Goal: Task Accomplishment & Management: Manage account settings

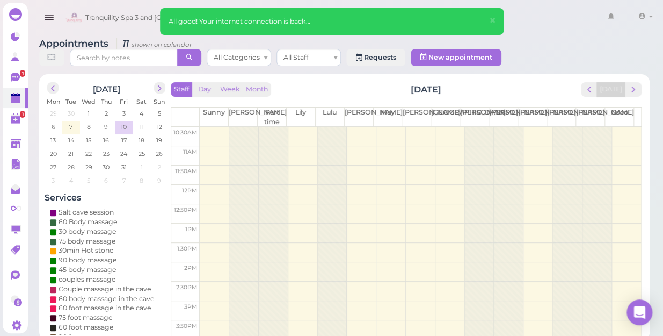
scroll to position [10, 0]
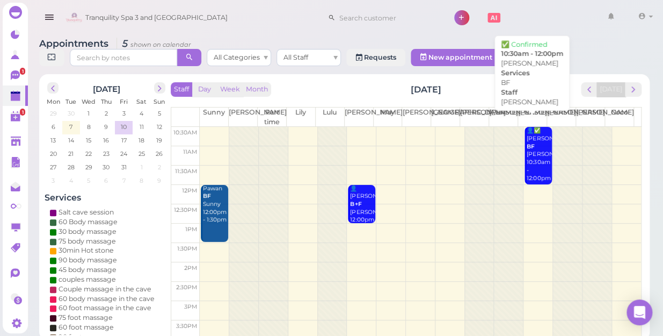
click at [526, 160] on div "👤✅ [PERSON_NAME] BF [PERSON_NAME] 10:30am - 12:00pm" at bounding box center [538, 154] width 25 height 55
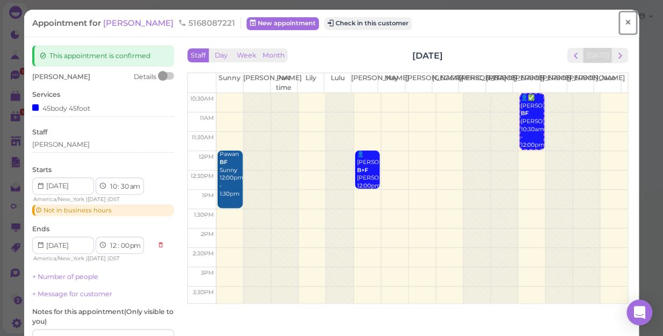
click at [624, 18] on span "×" at bounding box center [627, 22] width 7 height 15
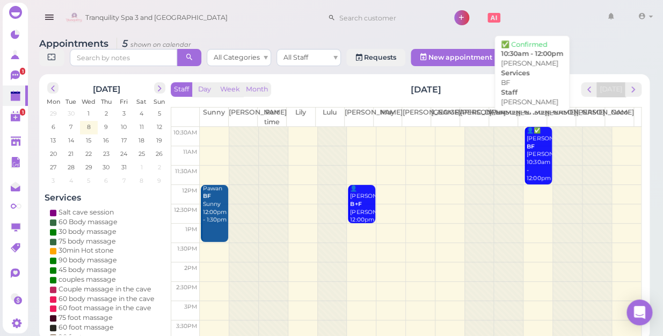
click at [531, 145] on div "👤✅ [PERSON_NAME] BF [PERSON_NAME] 10:30am - 12:00pm" at bounding box center [538, 154] width 25 height 55
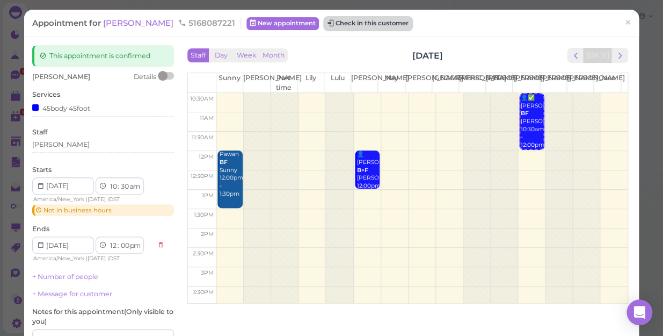
click at [354, 19] on button "Check in this customer" at bounding box center [368, 23] width 88 height 13
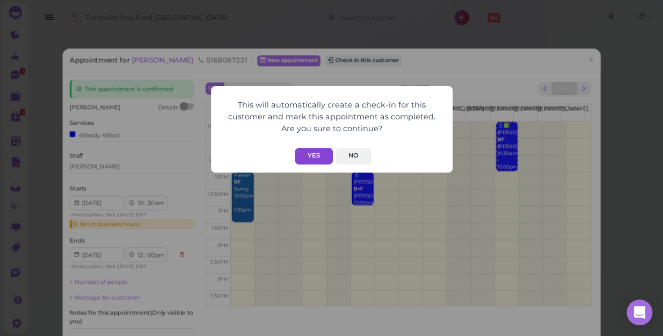
click at [316, 157] on button "Yes" at bounding box center [314, 156] width 38 height 17
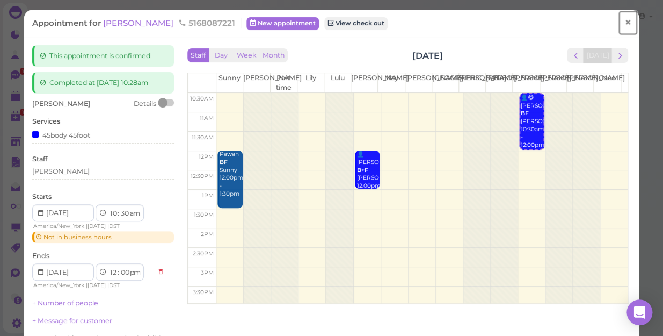
click at [624, 20] on span "×" at bounding box center [627, 22] width 7 height 15
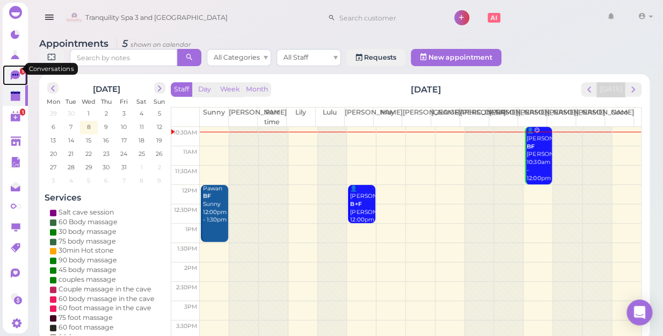
click at [20, 68] on span "1" at bounding box center [22, 71] width 5 height 7
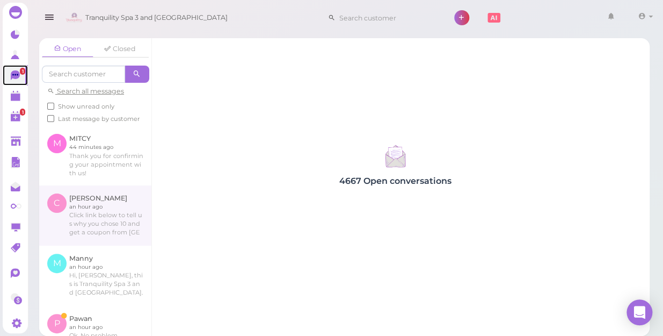
scroll to position [48, 0]
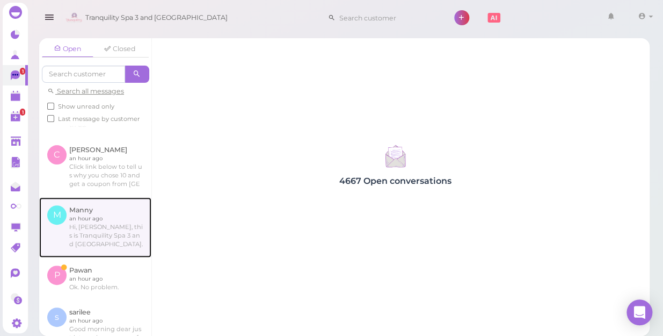
click at [91, 226] on link at bounding box center [95, 227] width 112 height 60
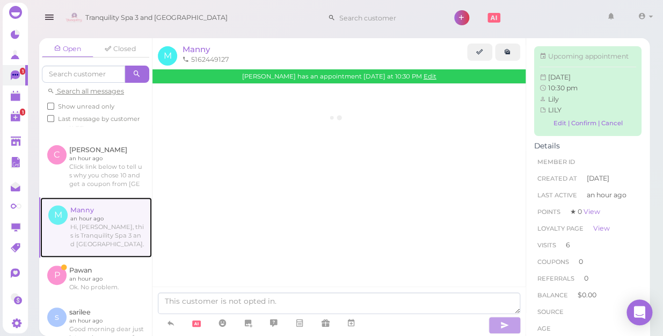
scroll to position [1310, 0]
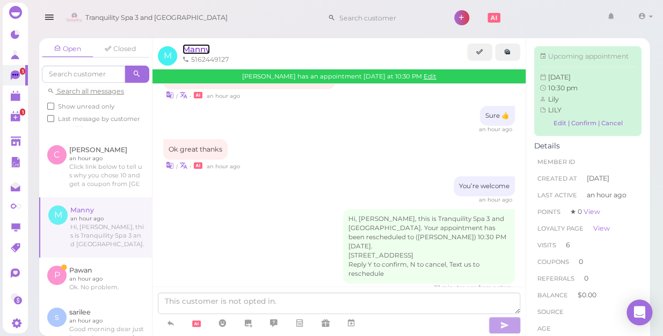
click at [194, 49] on span "Manny" at bounding box center [196, 49] width 27 height 10
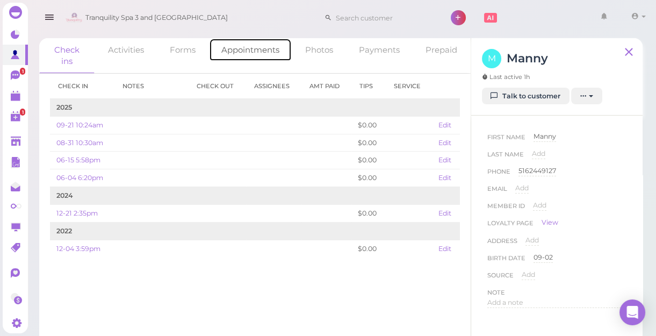
click at [257, 47] on link "Appointments" at bounding box center [250, 49] width 83 height 23
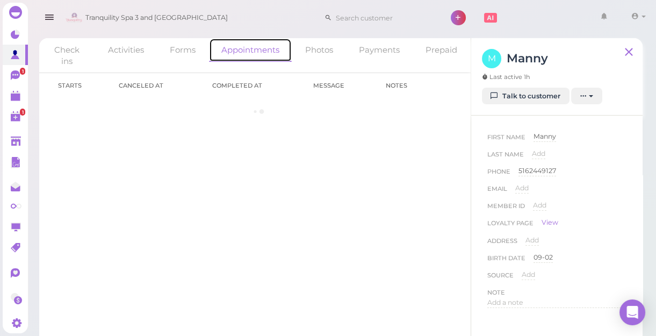
click at [257, 47] on link "Appointments" at bounding box center [250, 50] width 83 height 24
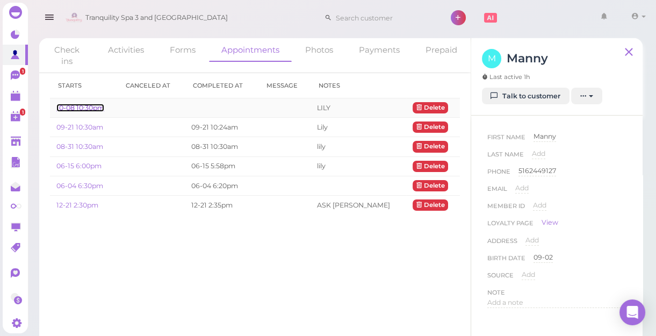
click at [86, 105] on link "10-08 10:30pm" at bounding box center [80, 108] width 48 height 8
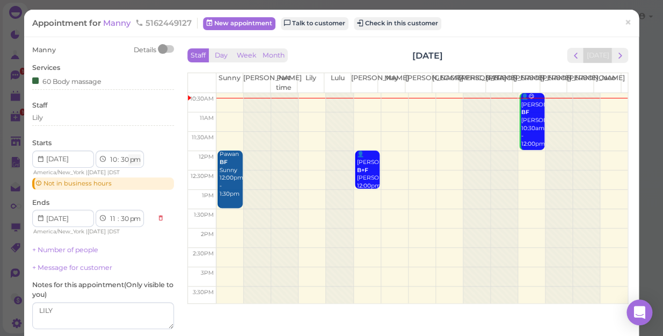
click at [134, 159] on select "am pm" at bounding box center [134, 159] width 12 height 11
click at [136, 159] on select "am pm" at bounding box center [134, 159] width 12 height 11
select select "am"
click at [129, 154] on select "am pm" at bounding box center [134, 159] width 12 height 11
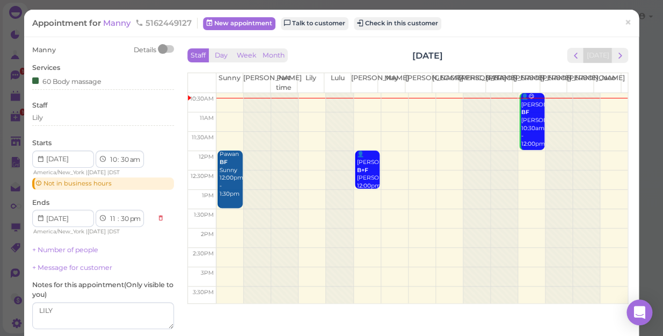
select select "am"
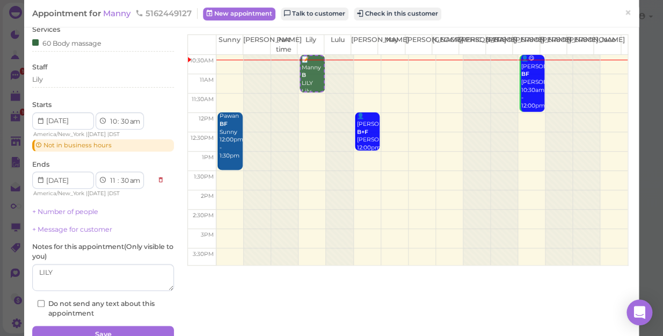
scroll to position [90, 0]
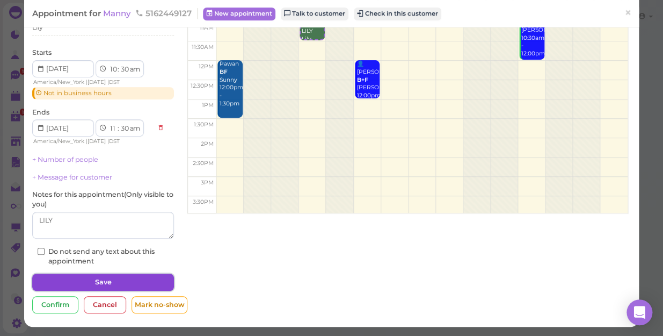
click at [119, 281] on button "Save" at bounding box center [103, 281] width 142 height 17
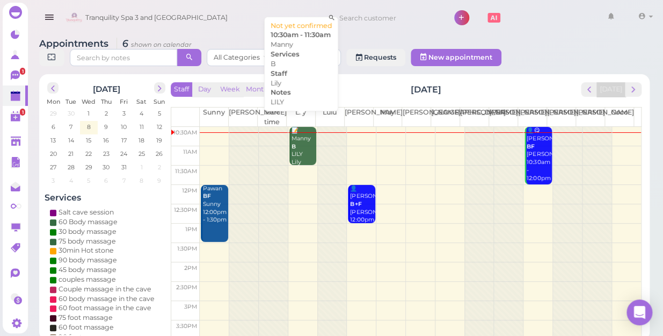
click at [306, 142] on div "📝 Manny B [PERSON_NAME] 10:30am - 11:30am" at bounding box center [303, 158] width 25 height 63
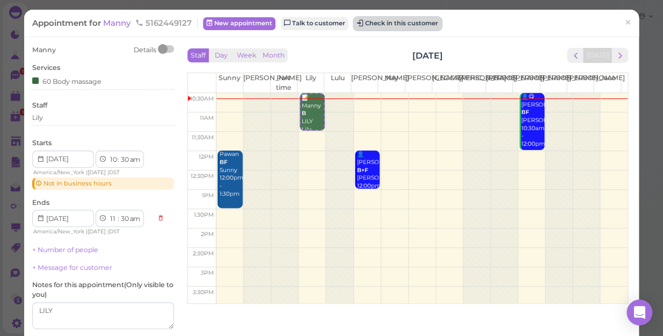
click at [397, 24] on button "Check in this customer" at bounding box center [398, 23] width 88 height 13
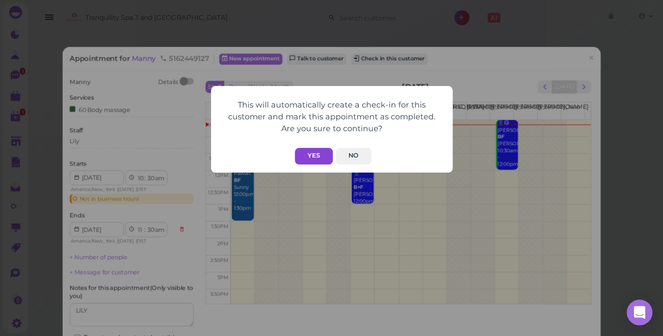
click at [307, 153] on button "Yes" at bounding box center [314, 156] width 38 height 17
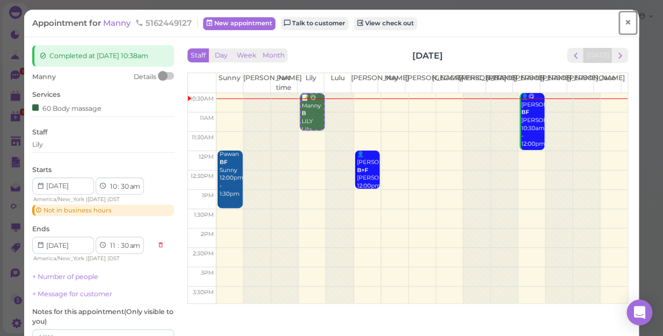
click at [624, 21] on span "×" at bounding box center [627, 22] width 7 height 15
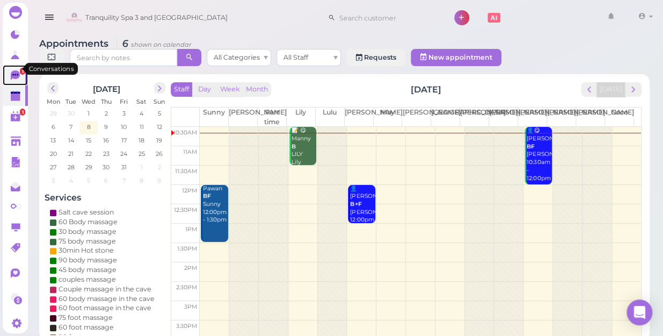
click at [20, 68] on span "1" at bounding box center [22, 71] width 5 height 7
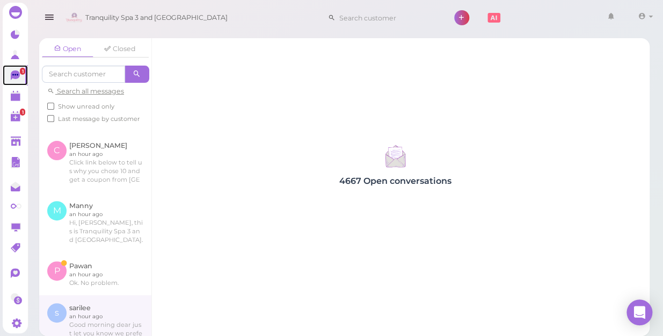
scroll to position [146, 0]
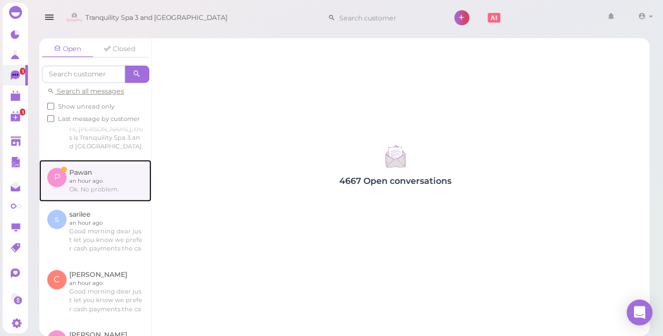
click at [67, 183] on link at bounding box center [95, 180] width 112 height 42
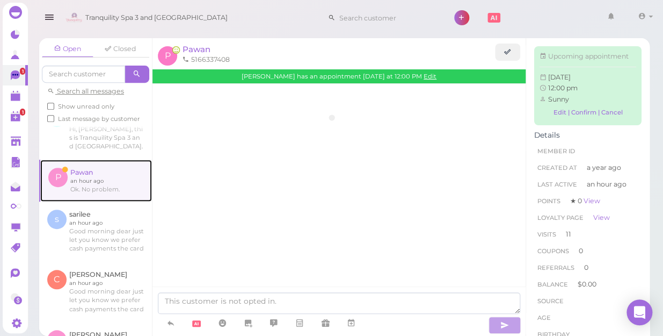
scroll to position [1523, 0]
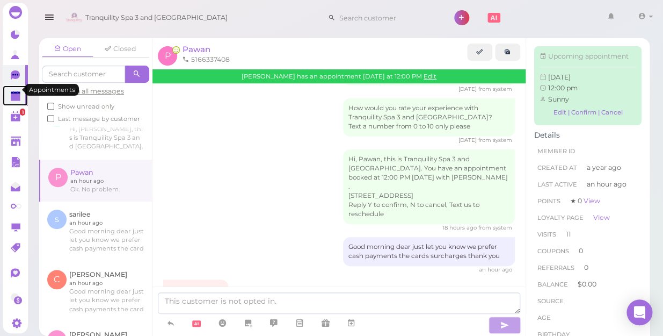
click at [17, 93] on polygon at bounding box center [16, 97] width 10 height 8
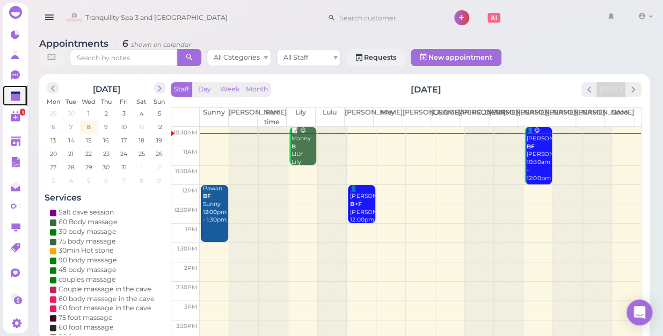
click at [54, 122] on span "6" at bounding box center [53, 127] width 6 height 10
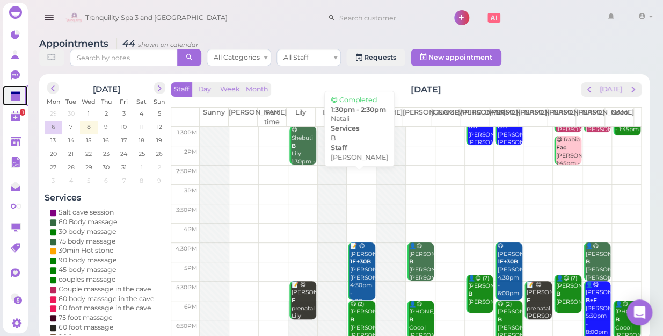
scroll to position [48, 0]
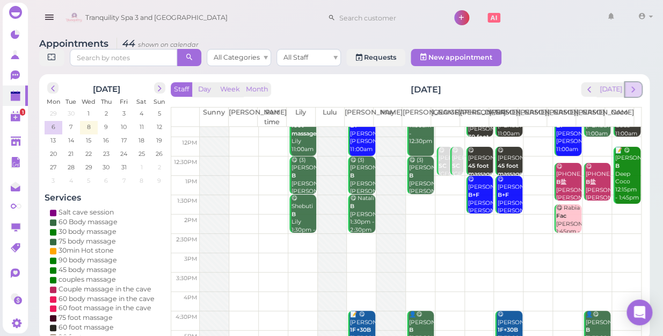
click at [630, 84] on span "next" at bounding box center [633, 89] width 10 height 10
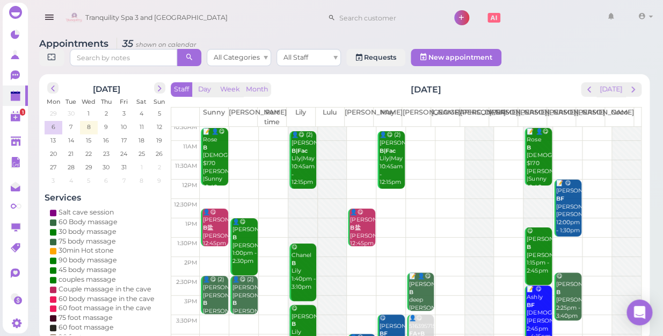
scroll to position [0, 0]
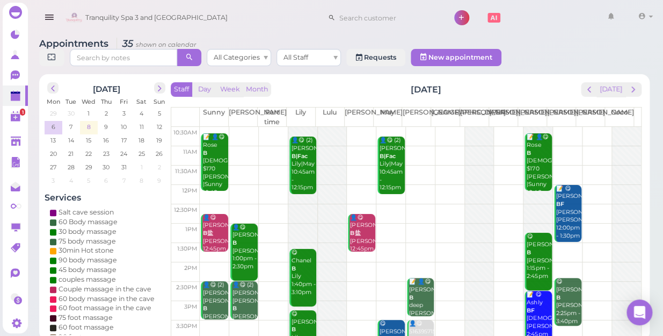
click at [89, 122] on span "8" at bounding box center [89, 127] width 6 height 10
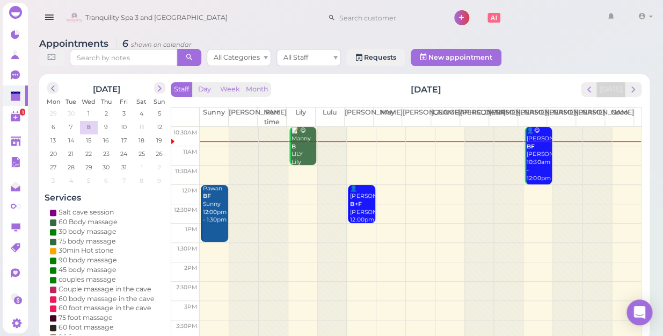
click at [384, 223] on td at bounding box center [420, 232] width 441 height 19
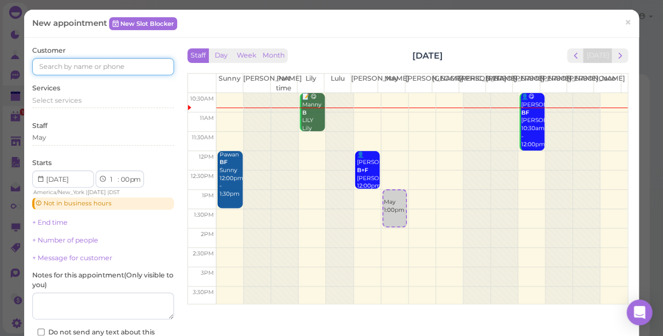
click at [97, 64] on input at bounding box center [103, 66] width 142 height 17
type input "5169029849"
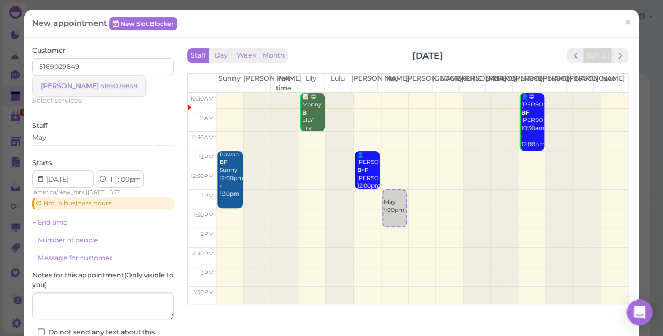
click at [100, 84] on small "5169029849" at bounding box center [118, 86] width 37 height 8
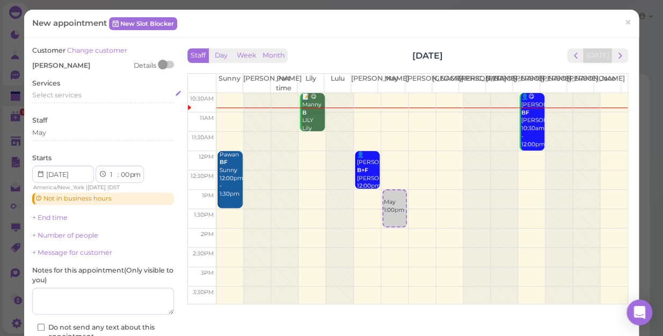
click at [72, 94] on span "Select services" at bounding box center [56, 95] width 49 height 8
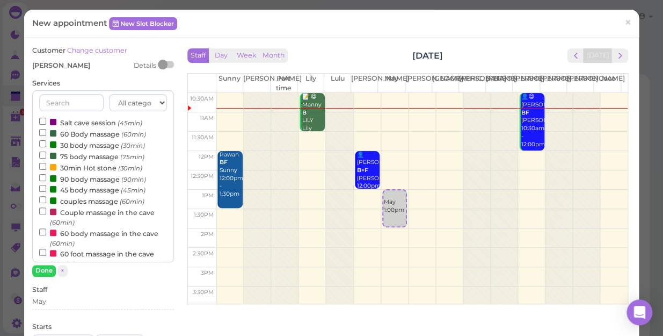
click at [94, 203] on label "couples massage (60min)" at bounding box center [91, 200] width 105 height 11
click at [46, 203] on input "couples massage (60min)" at bounding box center [42, 199] width 7 height 7
click at [43, 267] on button "Done" at bounding box center [44, 270] width 24 height 11
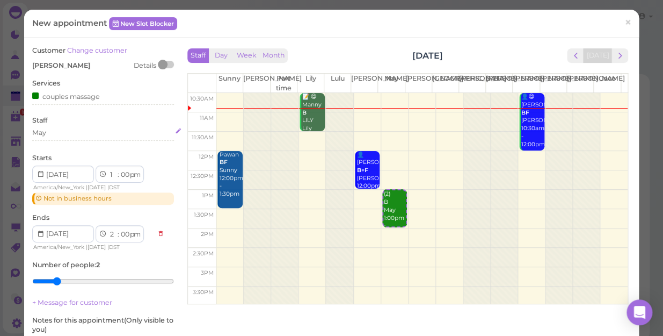
click at [61, 134] on div "May" at bounding box center [103, 133] width 142 height 10
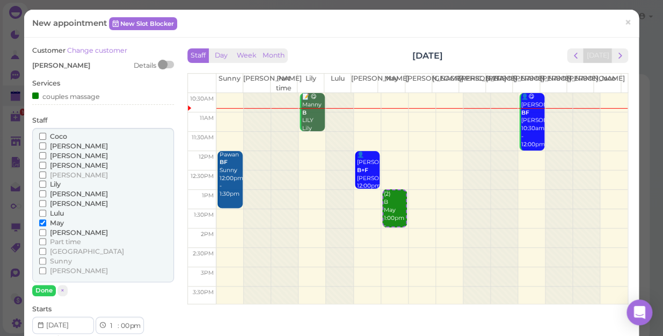
click at [53, 230] on span "[PERSON_NAME]" at bounding box center [79, 232] width 58 height 8
click at [46, 230] on input "[PERSON_NAME]" at bounding box center [42, 232] width 7 height 7
click at [42, 289] on button "Done" at bounding box center [44, 290] width 24 height 11
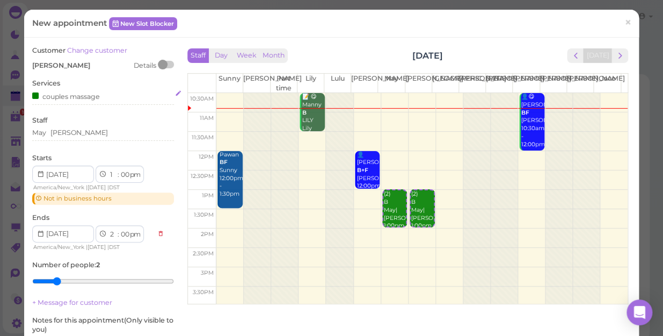
click at [115, 95] on div "couples massage" at bounding box center [103, 95] width 142 height 11
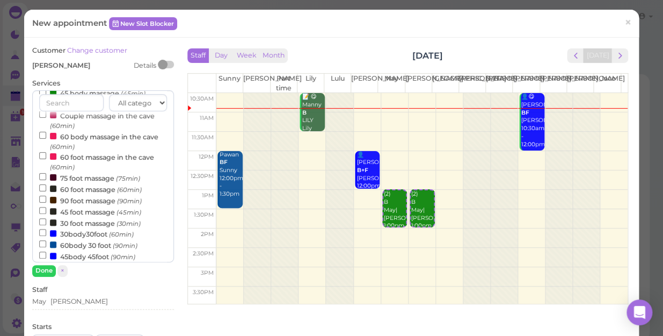
scroll to position [97, 0]
click at [38, 221] on div "All categories Relax session Full body Full body full body Salt cave massage Sa…" at bounding box center [103, 176] width 142 height 172
click at [43, 222] on input "30 foot massage (30min)" at bounding box center [42, 220] width 7 height 7
select select "30"
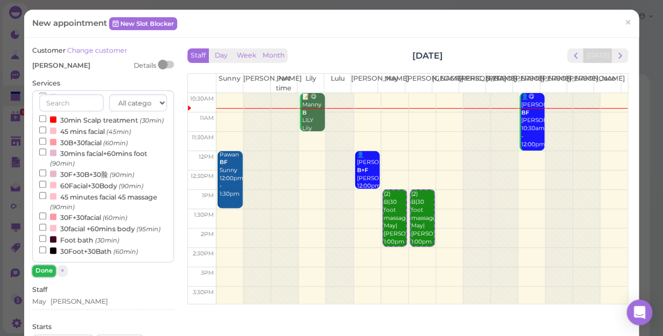
click at [48, 267] on button "Done" at bounding box center [44, 270] width 24 height 11
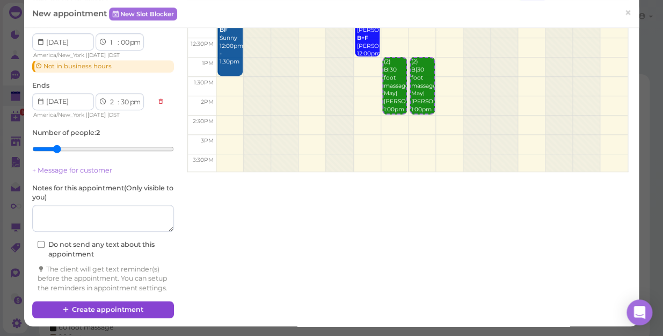
scroll to position [150, 0]
click at [127, 308] on button "Create appointment" at bounding box center [103, 309] width 142 height 17
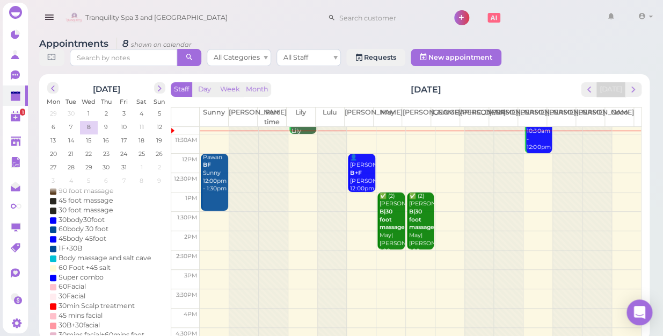
scroll to position [0, 0]
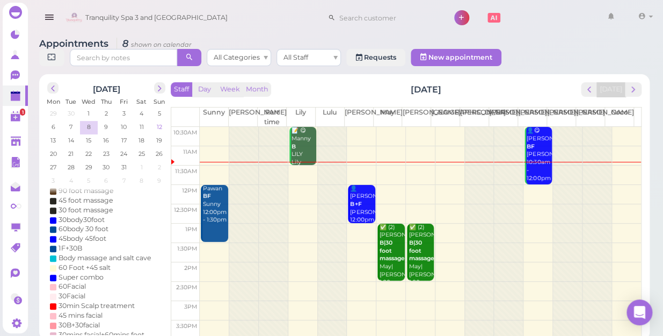
click at [157, 122] on span "12" at bounding box center [160, 127] width 8 height 10
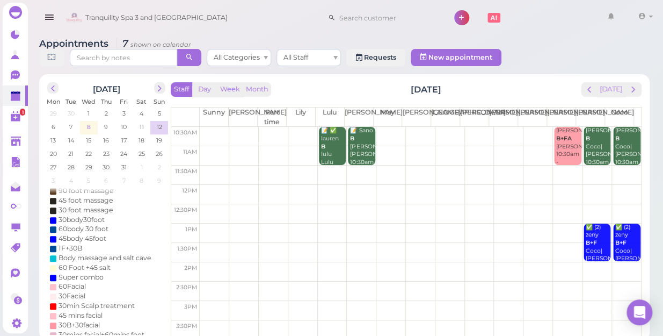
click at [88, 122] on span "8" at bounding box center [89, 127] width 6 height 10
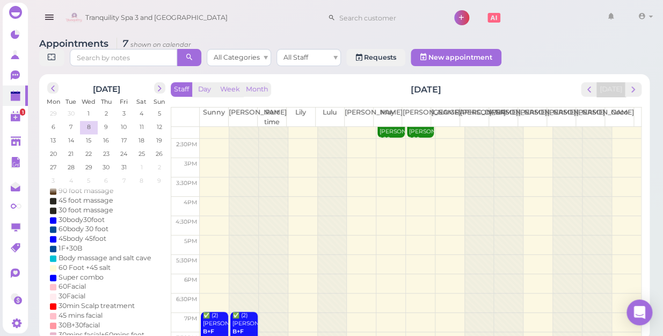
scroll to position [146, 0]
click at [207, 232] on td at bounding box center [420, 241] width 441 height 19
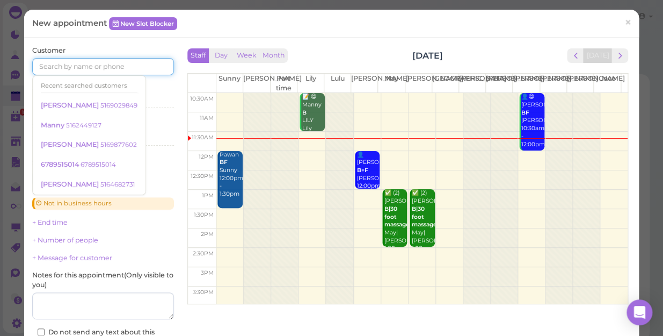
click at [105, 62] on input at bounding box center [103, 66] width 142 height 17
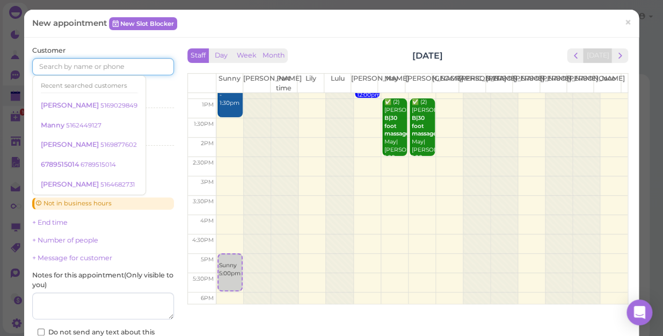
scroll to position [97, 0]
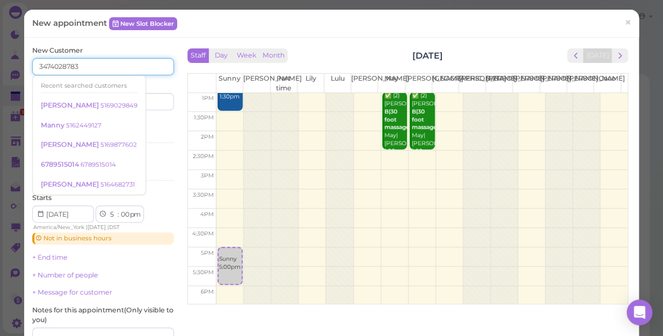
type input "3474028783"
click at [151, 102] on input at bounding box center [140, 101] width 68 height 17
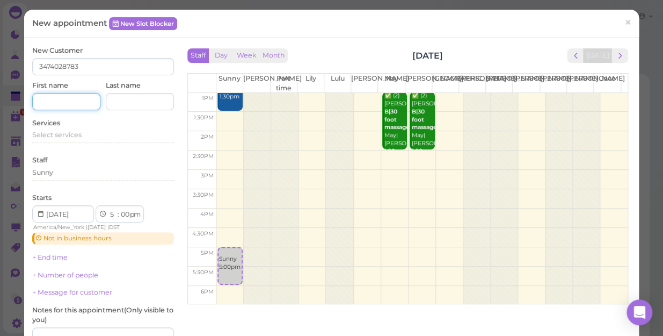
click at [73, 101] on input at bounding box center [66, 101] width 68 height 17
type input "ROG"
click at [75, 133] on span "Select services" at bounding box center [56, 134] width 49 height 8
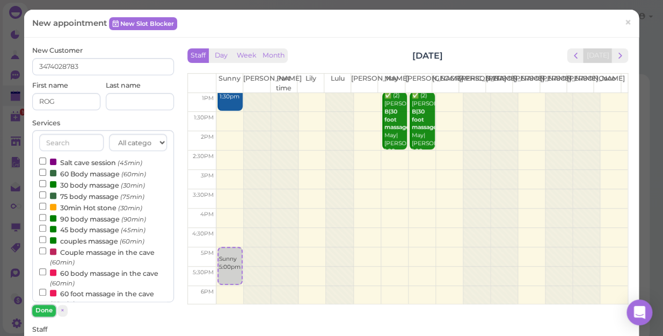
click at [45, 311] on button "Done" at bounding box center [44, 309] width 24 height 11
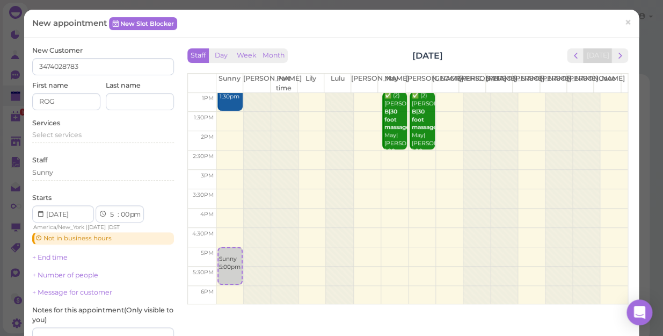
click at [39, 214] on icon at bounding box center [40, 214] width 7 height 10
click at [42, 211] on icon at bounding box center [40, 214] width 7 height 10
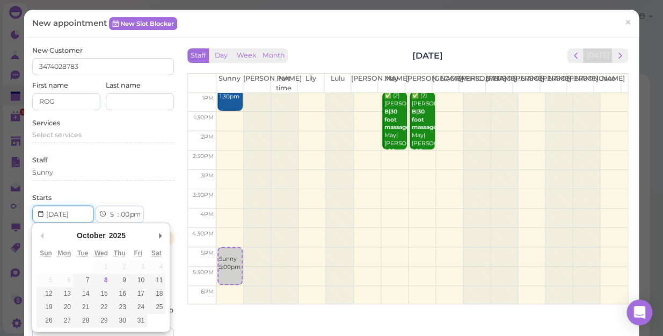
click at [82, 210] on input "Use the arrow keys to pick a date" at bounding box center [63, 213] width 62 height 17
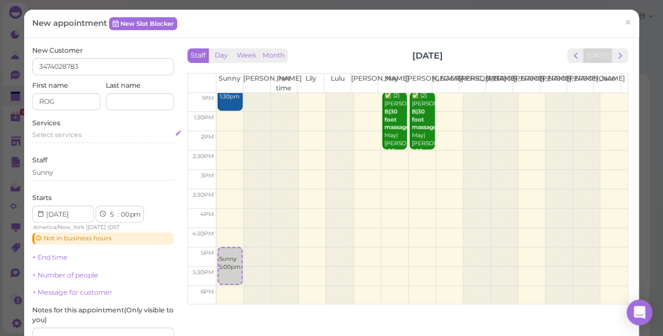
click at [75, 133] on span "Select services" at bounding box center [56, 134] width 49 height 8
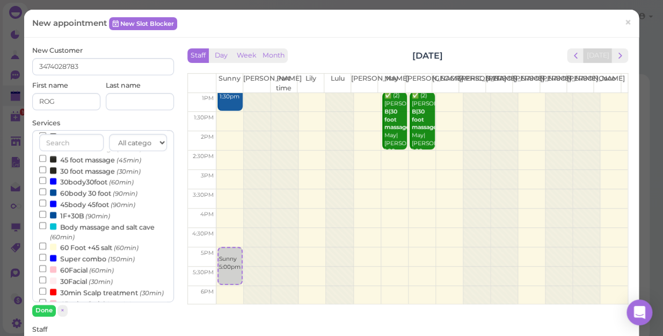
scroll to position [244, 0]
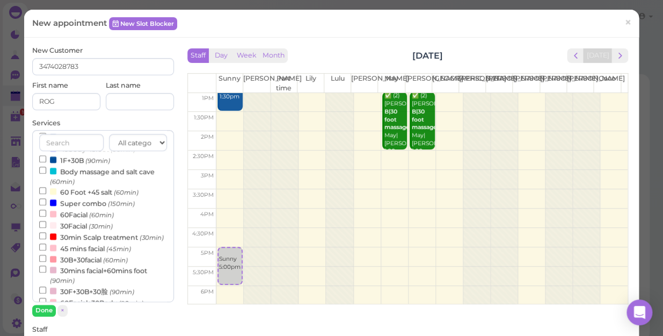
click at [87, 218] on label "60Facial (60min)" at bounding box center [76, 213] width 75 height 11
click at [46, 216] on input "60Facial (60min)" at bounding box center [42, 212] width 7 height 7
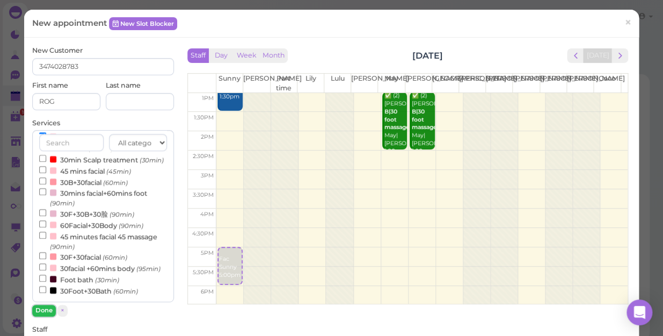
click at [41, 311] on button "Done" at bounding box center [44, 309] width 24 height 11
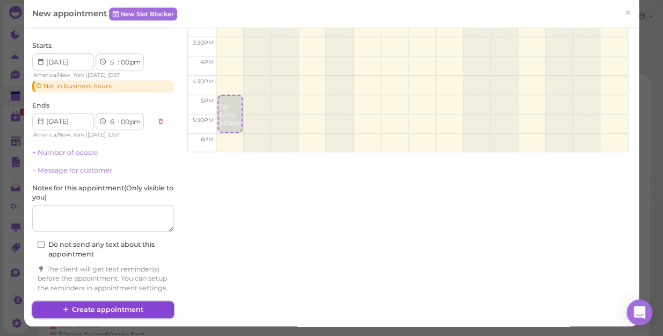
click at [137, 310] on button "Create appointment" at bounding box center [103, 309] width 142 height 17
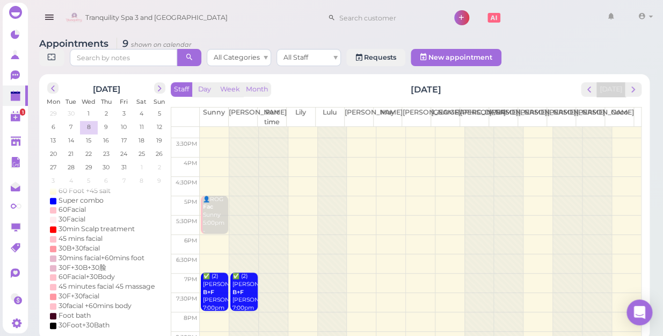
scroll to position [194, 0]
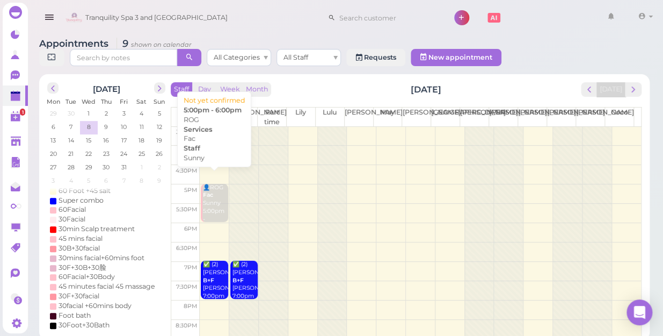
click at [213, 198] on div "👤ROG Fac Sunny 5:00pm - 6:00pm" at bounding box center [214, 207] width 25 height 47
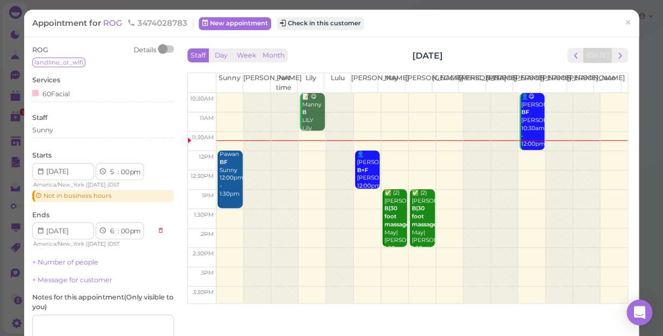
click at [41, 171] on icon at bounding box center [40, 171] width 7 height 10
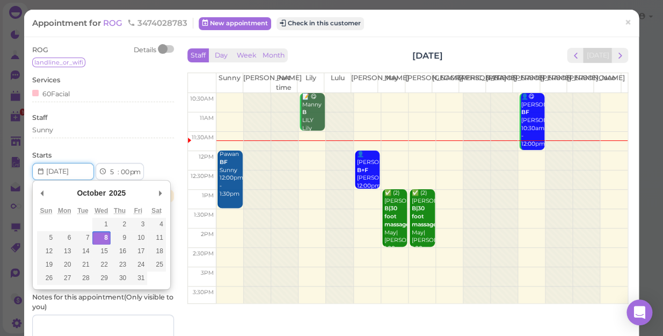
click at [72, 171] on input "Use the arrow keys to pick a date" at bounding box center [63, 171] width 62 height 17
type input "[DATE]"
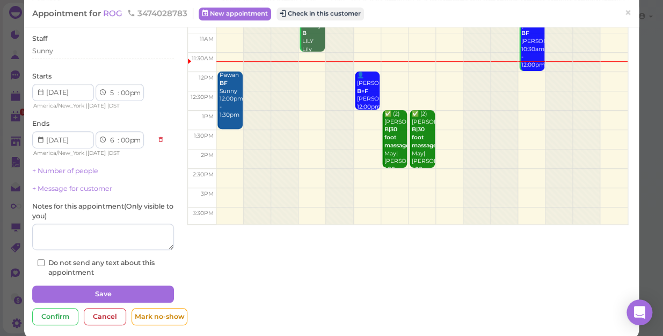
scroll to position [90, 0]
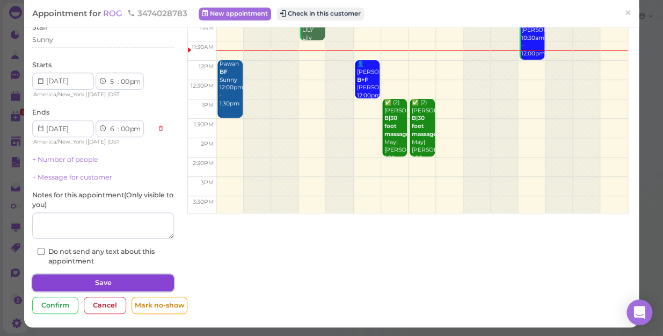
click at [142, 280] on button "Save" at bounding box center [103, 282] width 142 height 17
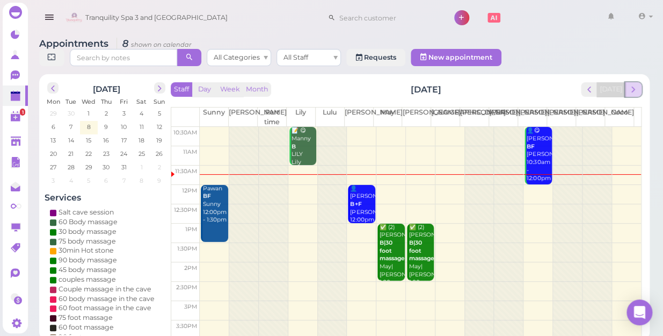
click at [637, 84] on span "next" at bounding box center [633, 89] width 10 height 10
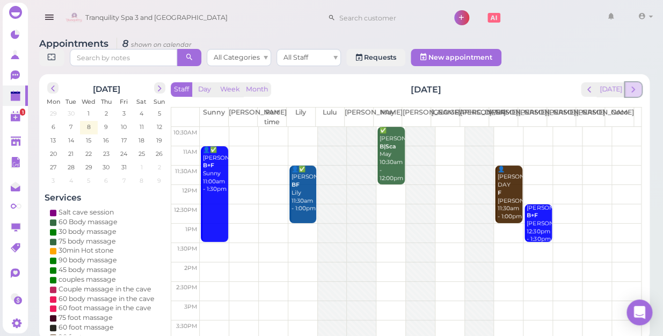
click at [639, 82] on button "next" at bounding box center [633, 89] width 17 height 14
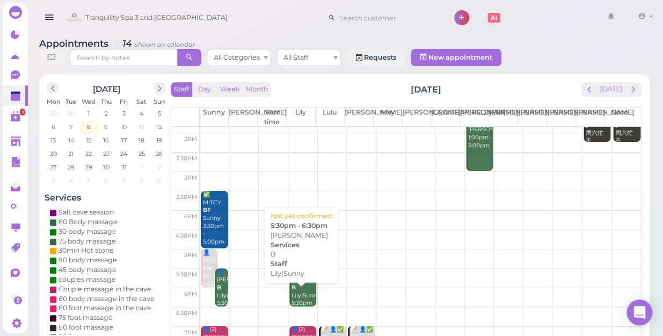
scroll to position [146, 0]
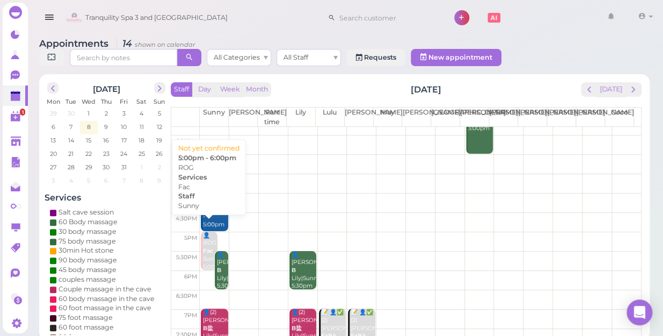
click at [204, 247] on b "Fac" at bounding box center [208, 250] width 10 height 7
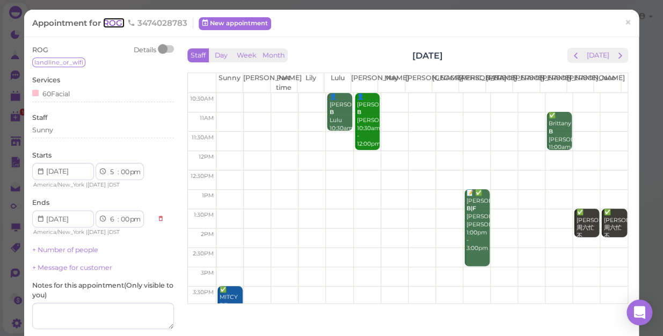
click at [119, 20] on span "ROG" at bounding box center [113, 23] width 21 height 10
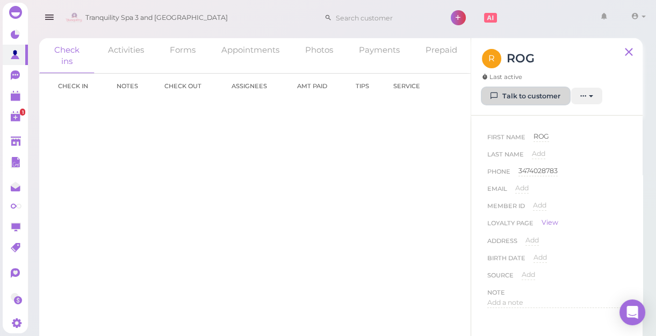
click at [540, 97] on link "Talk to customer" at bounding box center [526, 96] width 88 height 17
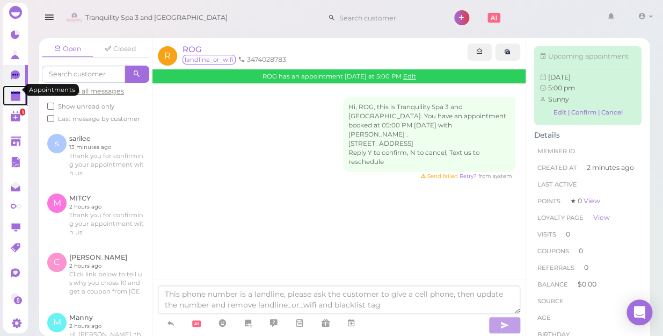
click at [15, 93] on polygon at bounding box center [16, 97] width 10 height 8
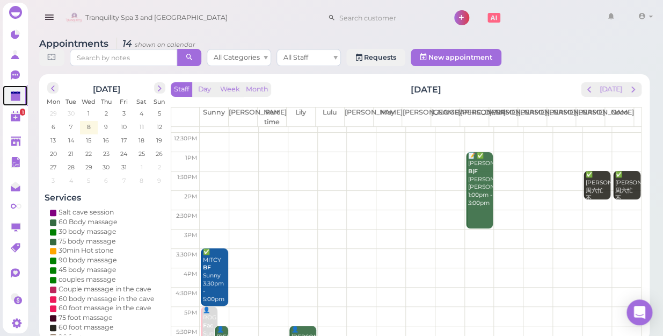
scroll to position [146, 0]
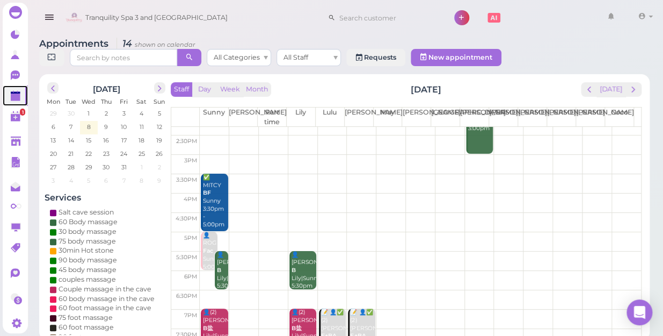
click at [472, 232] on td at bounding box center [420, 241] width 441 height 19
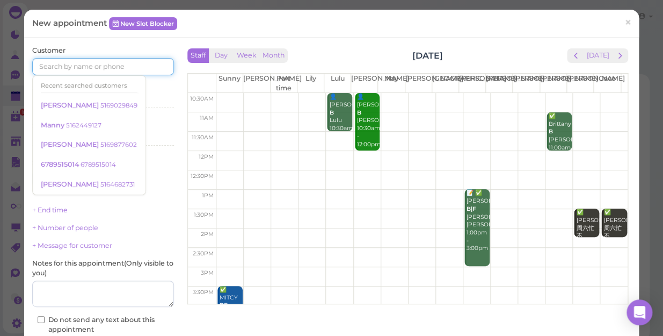
click at [133, 63] on input at bounding box center [103, 66] width 142 height 17
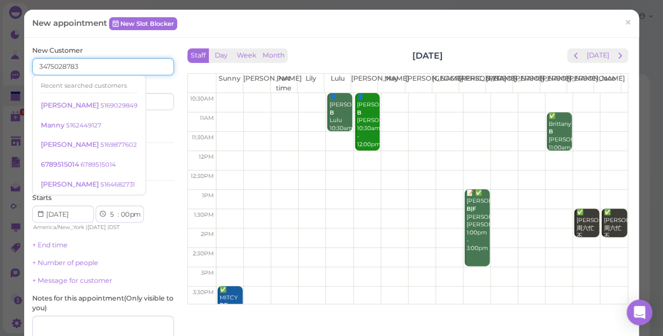
type input "3475028783"
drag, startPoint x: 156, startPoint y: 97, endPoint x: 134, endPoint y: 101, distance: 22.4
click at [156, 97] on input at bounding box center [140, 101] width 68 height 17
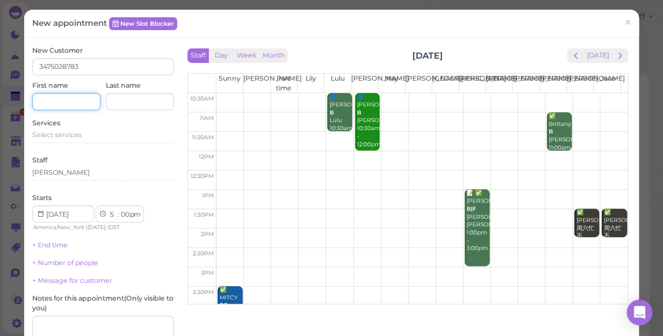
click at [79, 103] on input at bounding box center [66, 101] width 68 height 17
type input "ROG"
click at [67, 132] on span "Select services" at bounding box center [56, 134] width 49 height 8
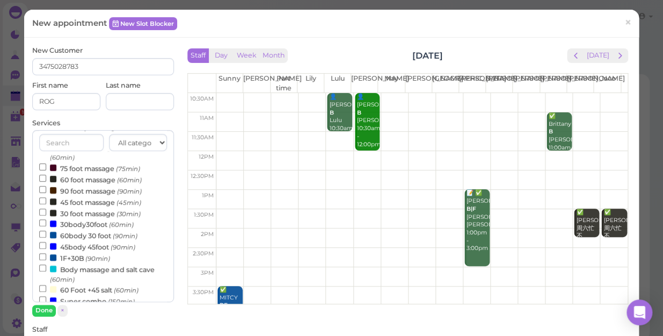
scroll to position [244, 0]
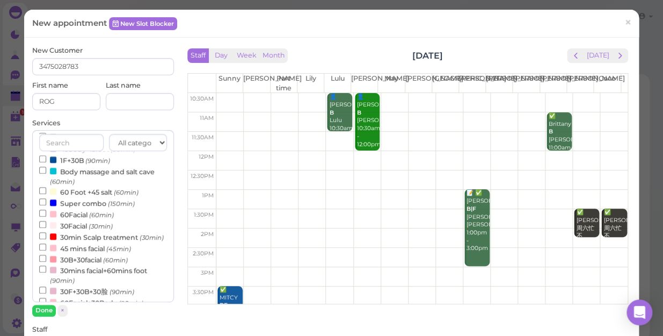
click at [83, 217] on label "60Facial (60min)" at bounding box center [76, 213] width 75 height 11
click at [46, 216] on input "60Facial (60min)" at bounding box center [42, 212] width 7 height 7
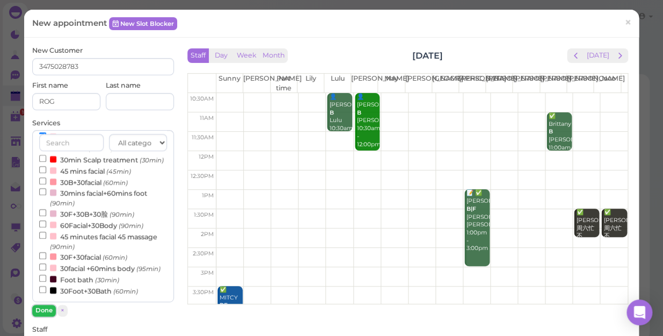
click at [43, 311] on button "Done" at bounding box center [44, 309] width 24 height 11
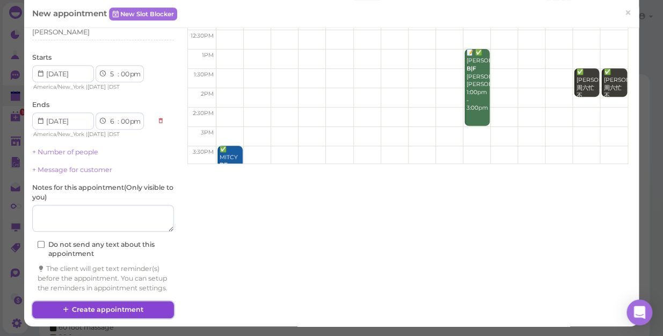
click at [120, 308] on button "Create appointment" at bounding box center [103, 309] width 142 height 17
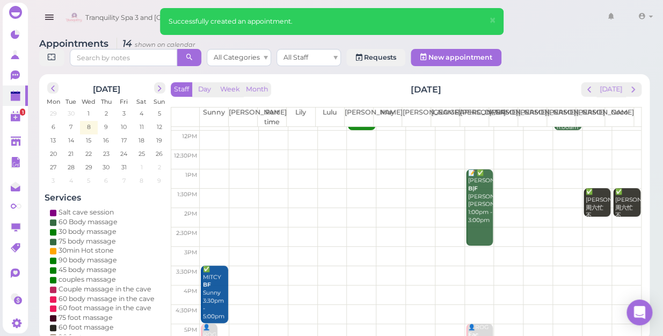
scroll to position [146, 0]
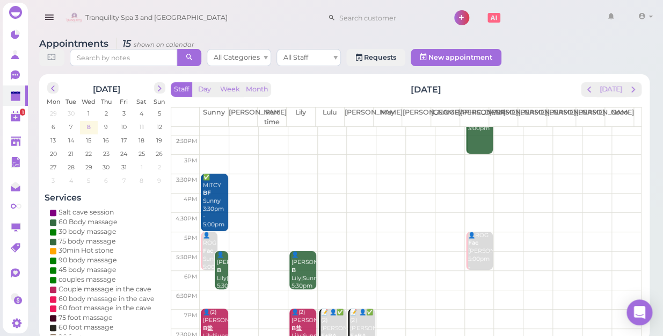
click at [91, 122] on span "8" at bounding box center [89, 127] width 6 height 10
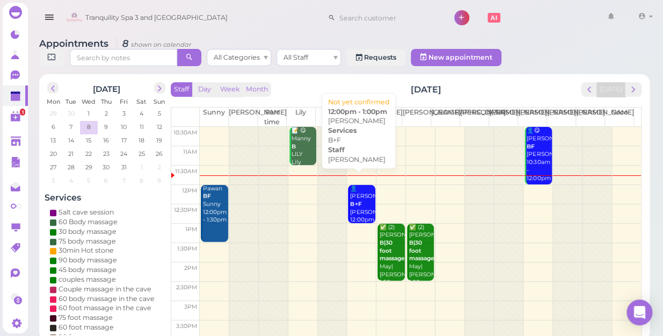
click at [357, 195] on div "👤[PERSON_NAME] B+F [PERSON_NAME] 12:00pm - 1:00pm" at bounding box center [362, 208] width 25 height 47
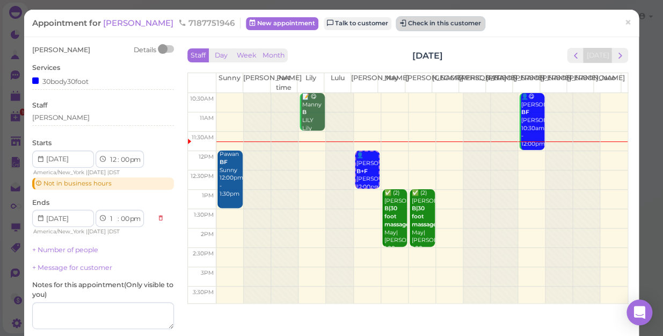
click at [422, 24] on button "Check in this customer" at bounding box center [441, 23] width 88 height 13
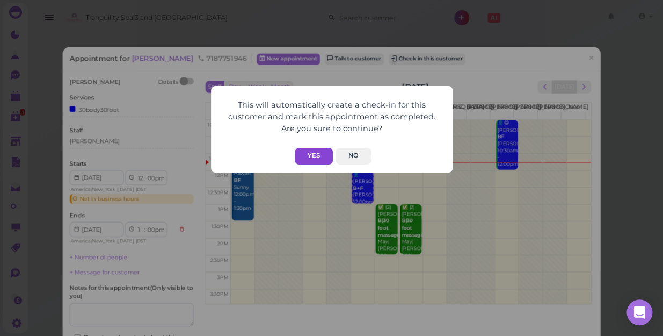
click at [320, 158] on button "Yes" at bounding box center [314, 156] width 38 height 17
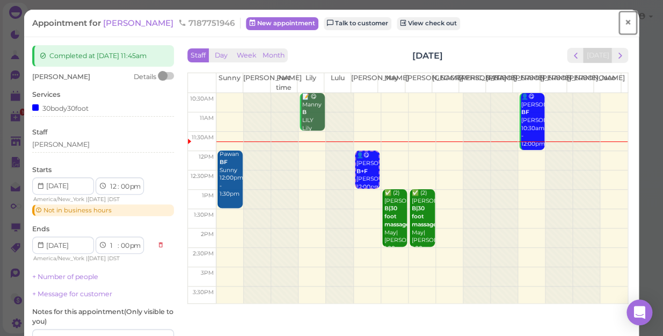
click at [624, 20] on span "×" at bounding box center [627, 22] width 7 height 15
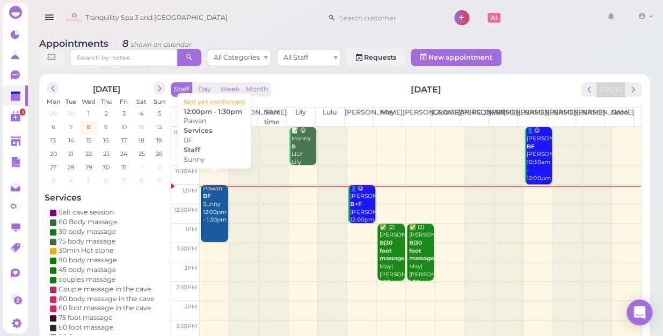
click at [214, 215] on link "Pawan BF Sunny 12:00pm - 1:30pm" at bounding box center [214, 213] width 27 height 57
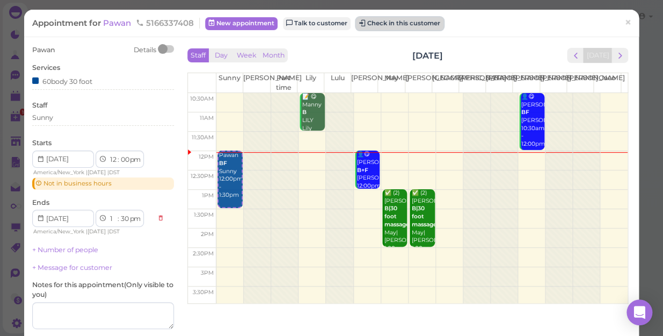
click at [399, 21] on button "Check in this customer" at bounding box center [400, 23] width 88 height 13
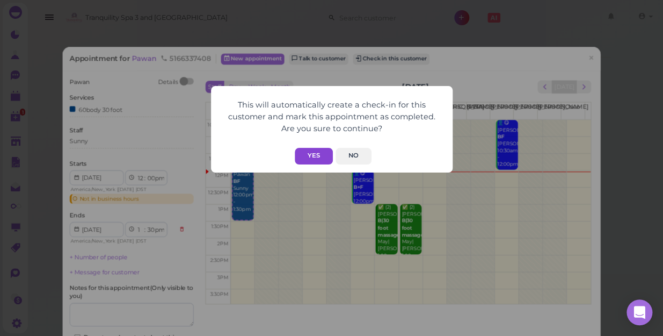
click at [309, 156] on button "Yes" at bounding box center [314, 156] width 38 height 17
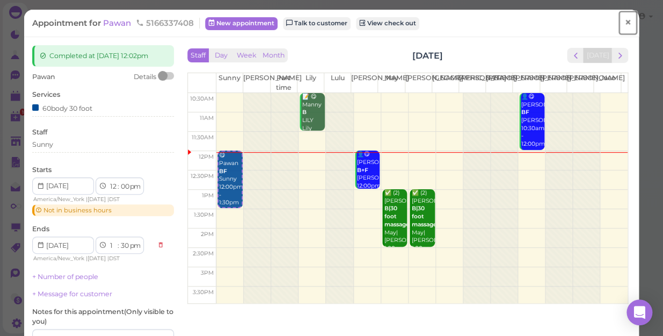
click at [624, 22] on span "×" at bounding box center [627, 22] width 7 height 15
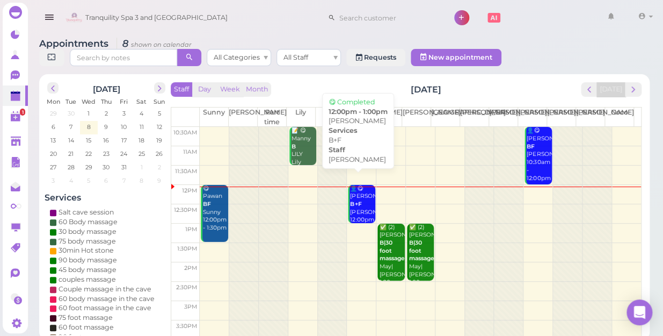
click at [353, 200] on b "B+F" at bounding box center [355, 203] width 11 height 7
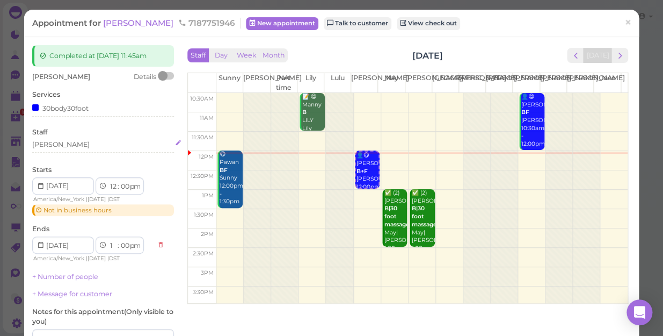
click at [56, 144] on div "[PERSON_NAME]" at bounding box center [103, 145] width 142 height 10
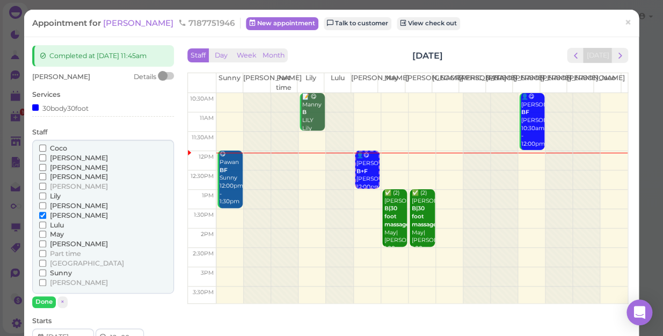
click at [55, 233] on span "May" at bounding box center [57, 234] width 14 height 8
click at [46, 233] on input "May" at bounding box center [42, 233] width 7 height 7
click at [55, 215] on span "[PERSON_NAME]" at bounding box center [79, 215] width 58 height 8
click at [46, 215] on input "[PERSON_NAME]" at bounding box center [42, 215] width 7 height 7
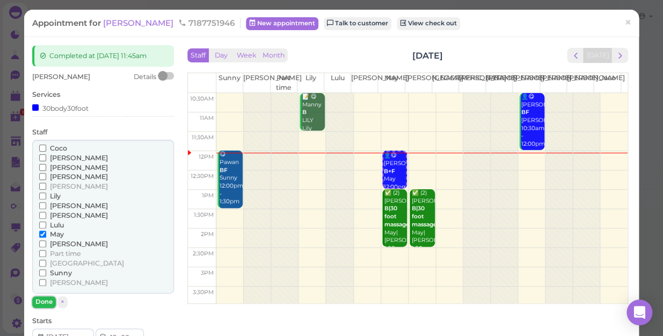
click at [50, 301] on button "Done" at bounding box center [44, 301] width 24 height 11
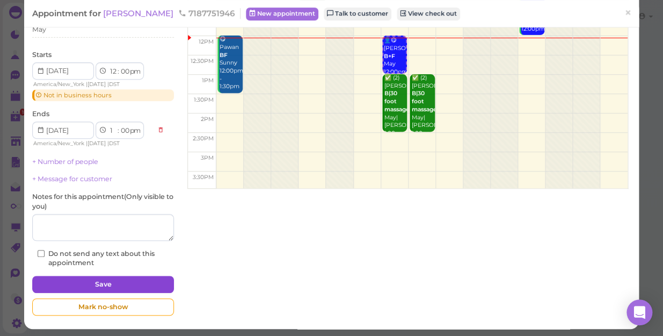
scroll to position [117, 0]
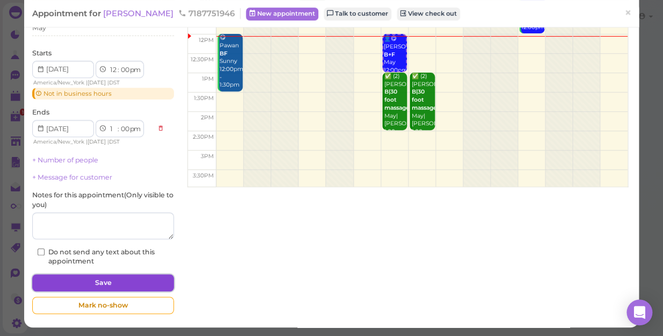
click at [77, 280] on button "Save" at bounding box center [103, 282] width 142 height 17
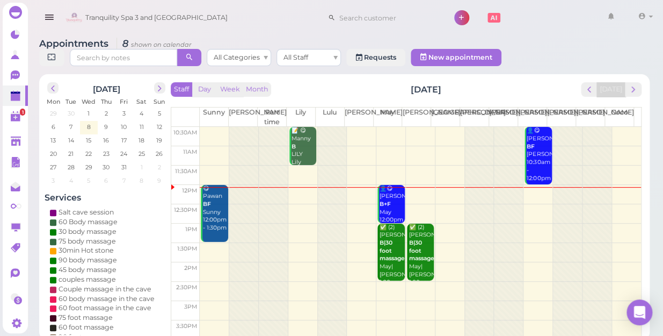
click at [357, 187] on td at bounding box center [420, 194] width 441 height 19
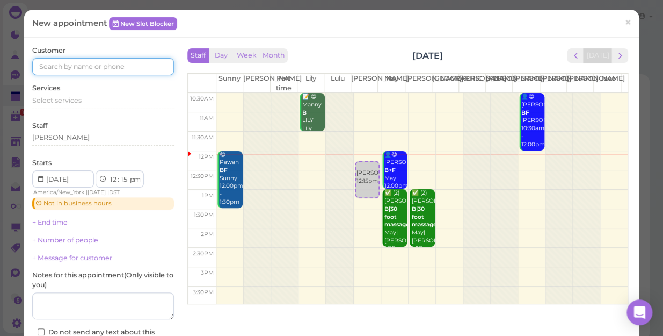
click at [120, 64] on input at bounding box center [103, 66] width 142 height 17
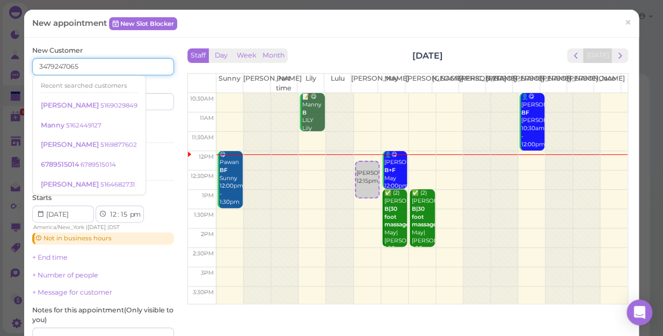
type input "3479247065"
click at [149, 107] on input at bounding box center [140, 101] width 68 height 17
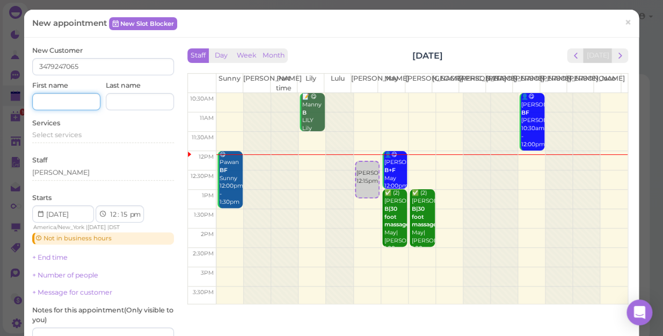
click at [72, 99] on input at bounding box center [66, 101] width 68 height 17
type input "ALINA"
click at [63, 134] on span "Select services" at bounding box center [56, 134] width 49 height 8
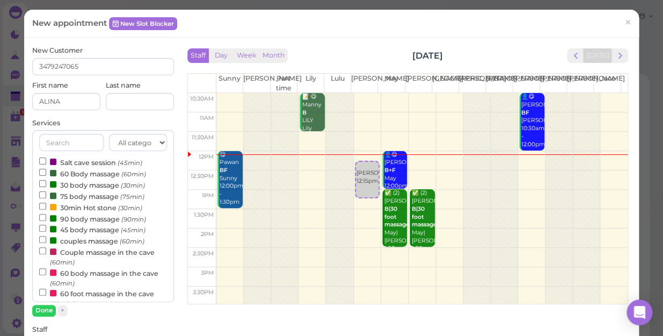
click at [101, 240] on label "couples massage (60min)" at bounding box center [91, 240] width 105 height 11
click at [46, 240] on input "couples massage (60min)" at bounding box center [42, 239] width 7 height 7
click at [48, 309] on button "Done" at bounding box center [44, 309] width 24 height 11
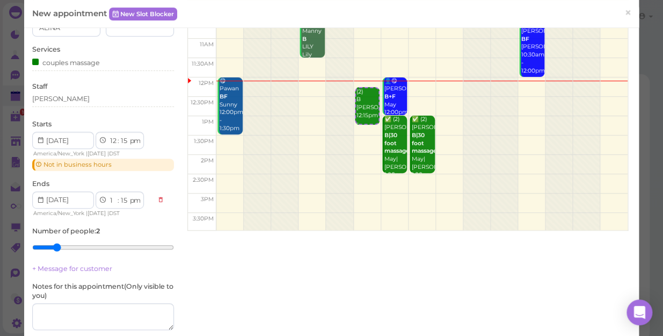
scroll to position [97, 0]
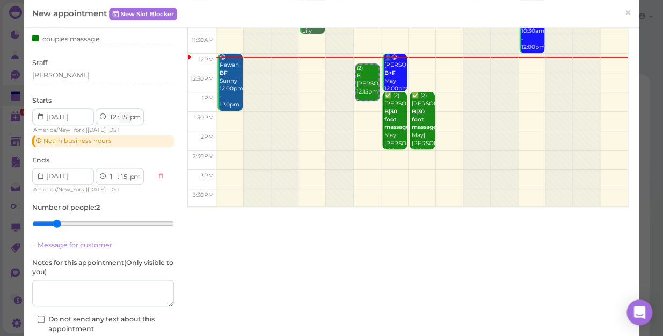
click at [124, 118] on select "00 05 10 15 20 25 30 35 40 45 50 55" at bounding box center [124, 117] width 11 height 11
select select "10"
click at [119, 112] on select "00 05 10 15 20 25 30 35 40 45 50 55" at bounding box center [124, 117] width 11 height 11
select select "10"
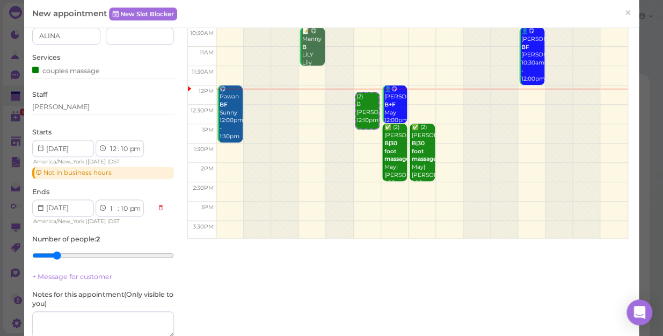
scroll to position [48, 0]
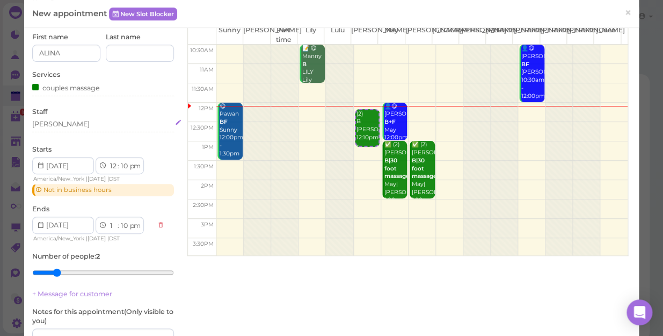
click at [52, 124] on div "[PERSON_NAME]" at bounding box center [103, 124] width 142 height 10
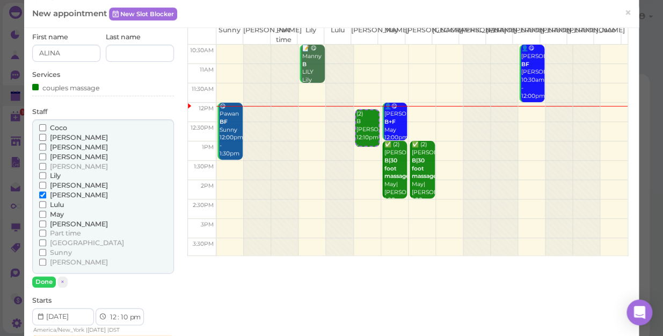
click at [47, 224] on label "[PERSON_NAME]" at bounding box center [73, 224] width 69 height 10
click at [46, 224] on input "[PERSON_NAME]" at bounding box center [42, 223] width 7 height 7
click at [43, 280] on button "Done" at bounding box center [44, 281] width 24 height 11
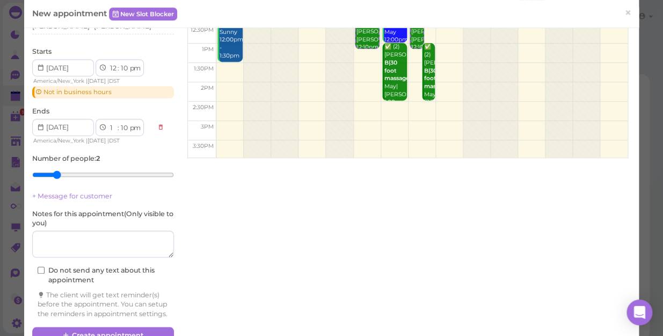
scroll to position [180, 0]
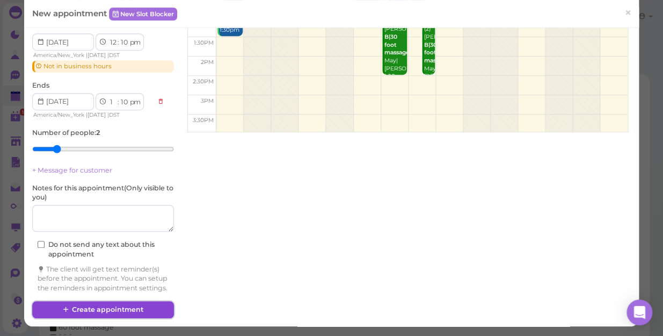
click at [122, 307] on button "Create appointment" at bounding box center [103, 309] width 142 height 17
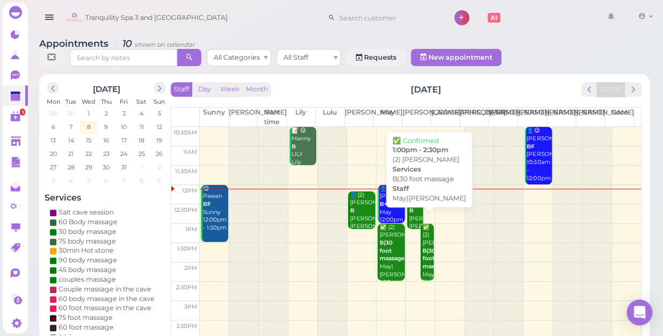
click at [427, 252] on b "B|30 foot massage" at bounding box center [435, 258] width 25 height 23
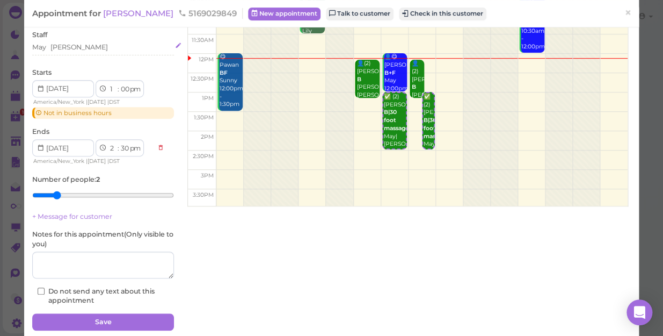
click at [81, 52] on div "May [PERSON_NAME]" at bounding box center [103, 47] width 142 height 10
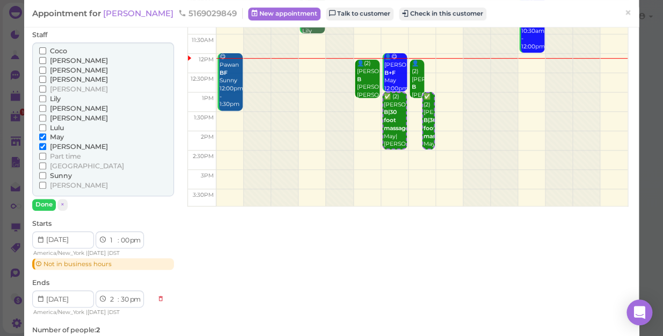
click at [65, 64] on span "[PERSON_NAME]" at bounding box center [79, 60] width 58 height 8
click at [46, 64] on input "[PERSON_NAME]" at bounding box center [42, 60] width 7 height 7
click at [55, 179] on span "Sunny" at bounding box center [61, 175] width 22 height 8
click at [46, 179] on input "Sunny" at bounding box center [42, 175] width 7 height 7
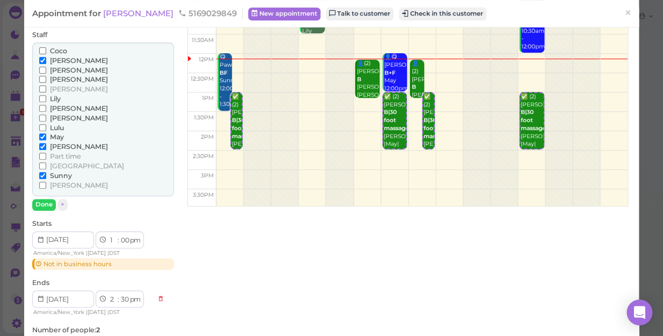
click at [55, 150] on span "[PERSON_NAME]" at bounding box center [79, 146] width 58 height 8
click at [46, 150] on input "[PERSON_NAME]" at bounding box center [42, 146] width 7 height 7
click at [50, 141] on span "May" at bounding box center [57, 137] width 14 height 8
click at [46, 140] on input "May" at bounding box center [42, 136] width 7 height 7
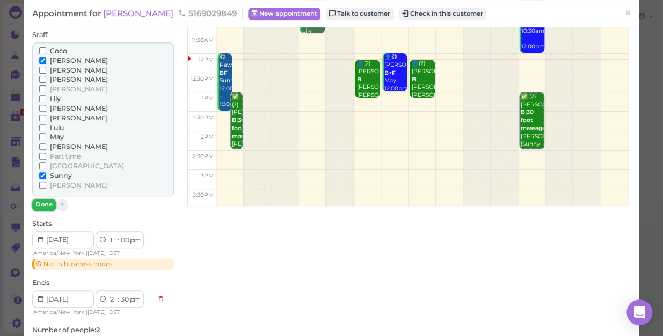
click at [45, 210] on button "Done" at bounding box center [44, 204] width 24 height 11
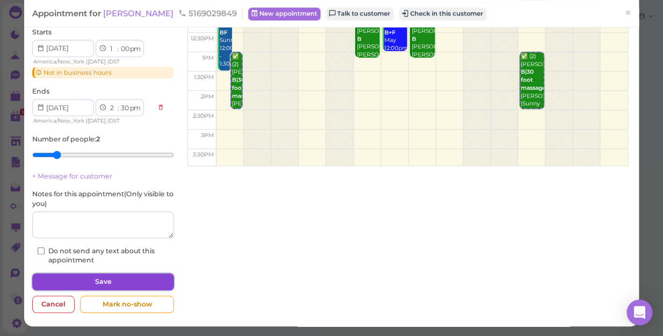
click at [144, 285] on button "Save" at bounding box center [103, 281] width 142 height 17
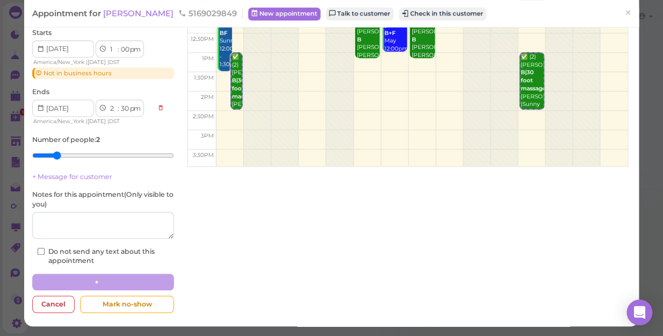
scroll to position [145, 0]
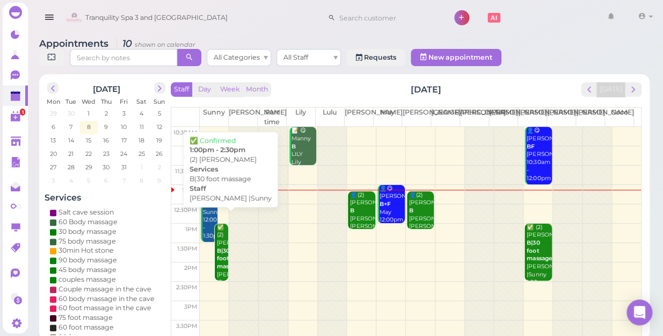
click at [220, 251] on div "✅ (2) [PERSON_NAME] B|30 foot massage [PERSON_NAME] |Sunny 1:00pm - 2:30pm" at bounding box center [222, 266] width 12 height 87
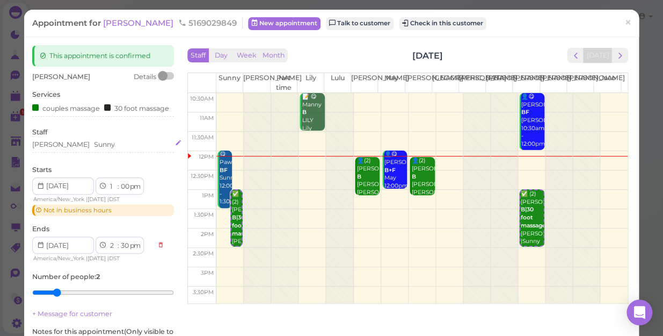
click at [97, 149] on div "[PERSON_NAME] Sunny" at bounding box center [103, 145] width 142 height 10
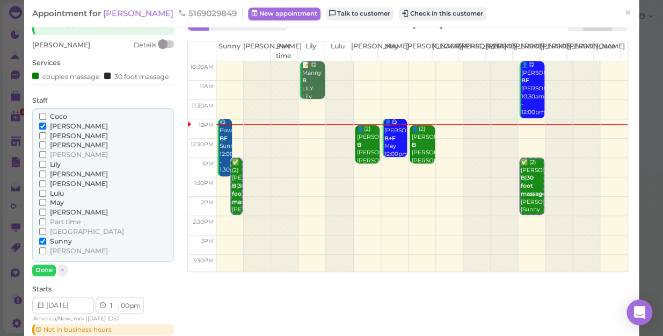
scroll to position [48, 0]
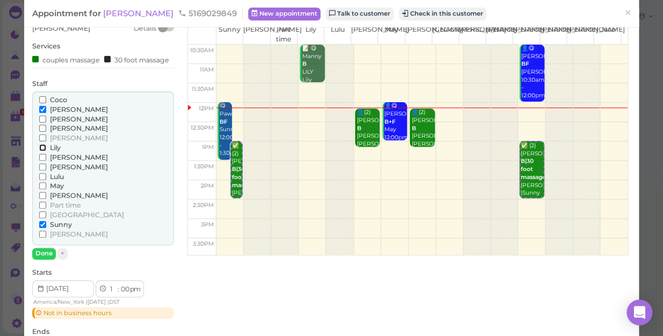
click at [41, 151] on input "Lily" at bounding box center [42, 147] width 7 height 7
click at [624, 11] on span "×" at bounding box center [627, 12] width 7 height 15
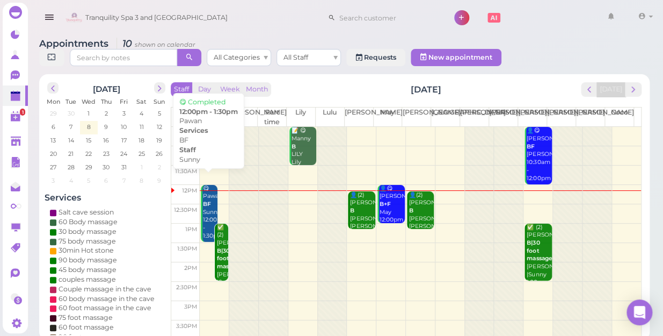
click at [213, 195] on div "😋 Pawan BF Sunny 12:00pm - 1:30pm" at bounding box center [209, 212] width 14 height 55
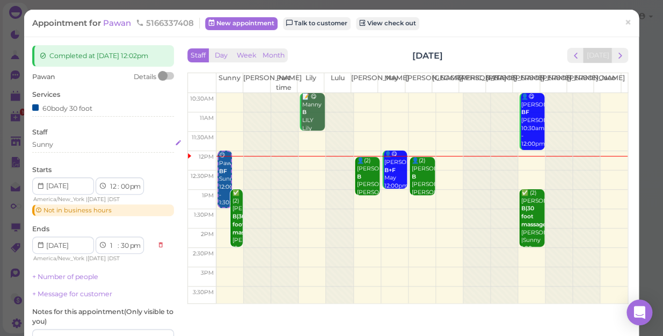
click at [64, 145] on div "Sunny" at bounding box center [103, 145] width 142 height 10
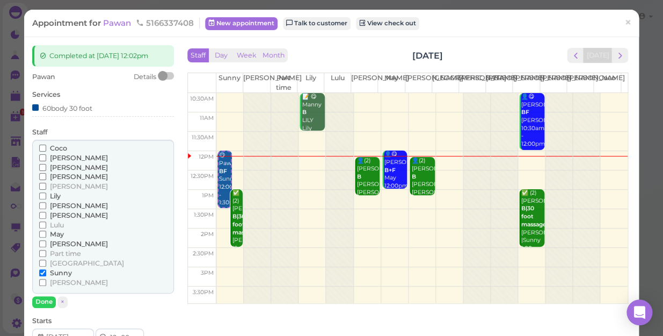
click at [57, 186] on span "[PERSON_NAME]" at bounding box center [79, 186] width 58 height 8
click at [46, 186] on input "[PERSON_NAME]" at bounding box center [42, 186] width 7 height 7
click at [46, 273] on label "Sunny" at bounding box center [55, 273] width 33 height 10
click at [46, 273] on input "Sunny" at bounding box center [42, 272] width 7 height 7
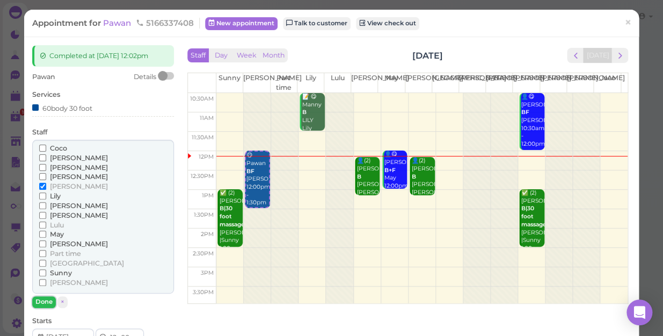
click at [45, 301] on button "Done" at bounding box center [44, 301] width 24 height 11
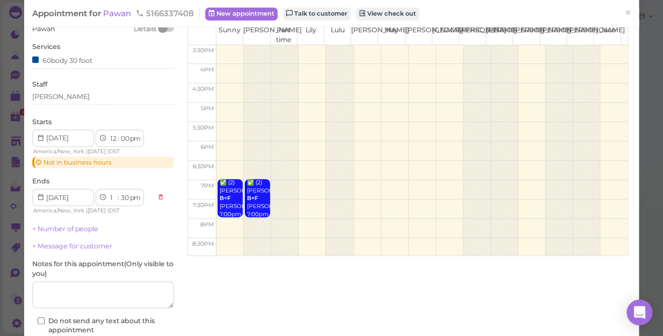
scroll to position [117, 0]
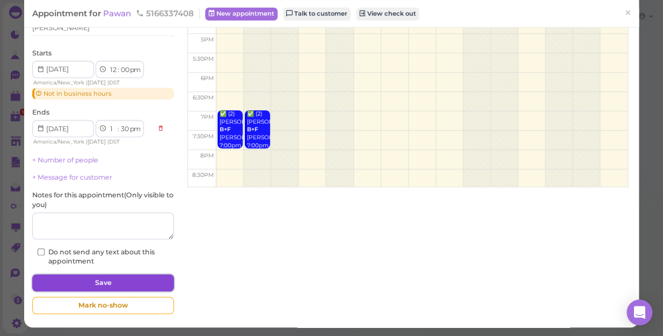
click at [124, 283] on button "Save" at bounding box center [103, 282] width 142 height 17
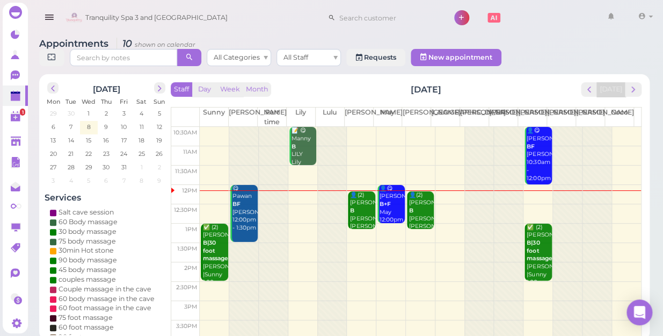
scroll to position [48, 0]
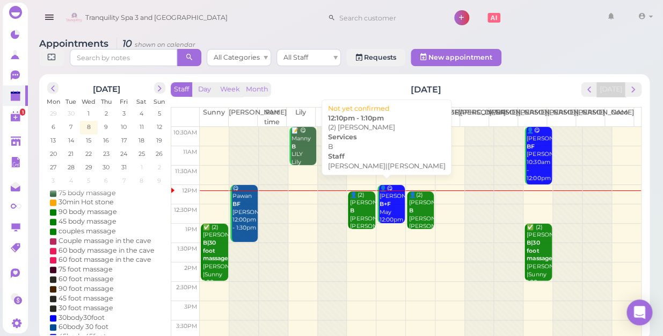
click at [354, 201] on div "👤(2) [PERSON_NAME] B [PERSON_NAME]|[PERSON_NAME] 12:10pm - 1:10pm" at bounding box center [362, 218] width 25 height 55
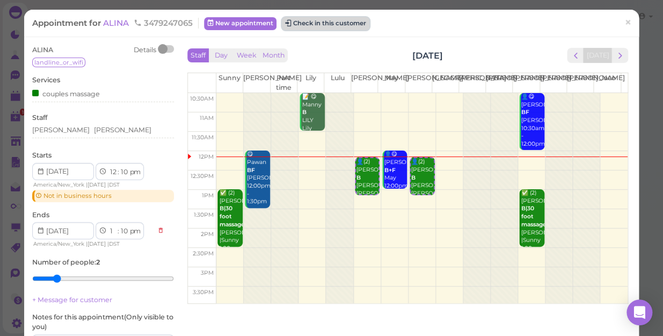
click at [352, 22] on button "Check in this customer" at bounding box center [326, 23] width 88 height 13
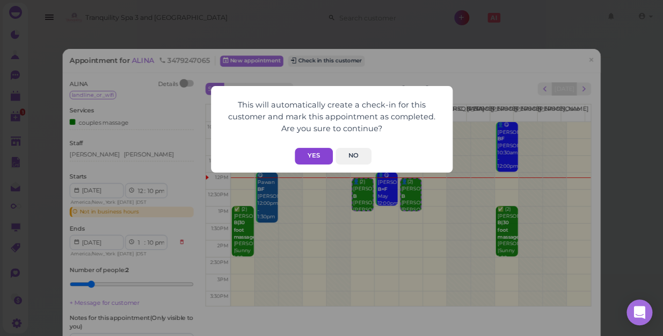
click at [317, 155] on button "Yes" at bounding box center [314, 156] width 38 height 17
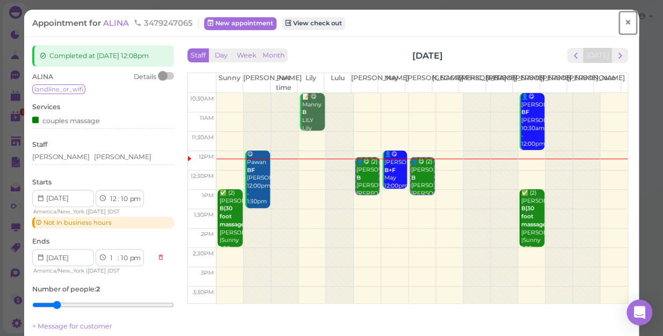
click at [624, 21] on span "×" at bounding box center [627, 22] width 7 height 15
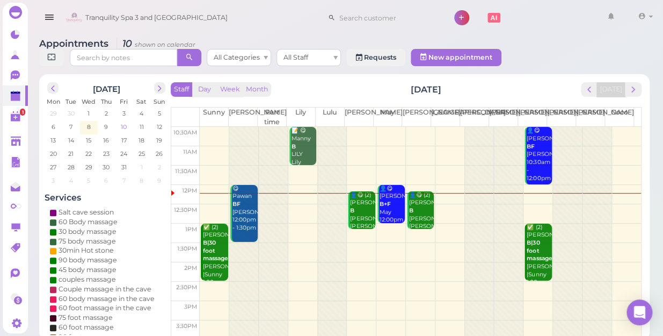
click at [122, 122] on span "10" at bounding box center [124, 127] width 8 height 10
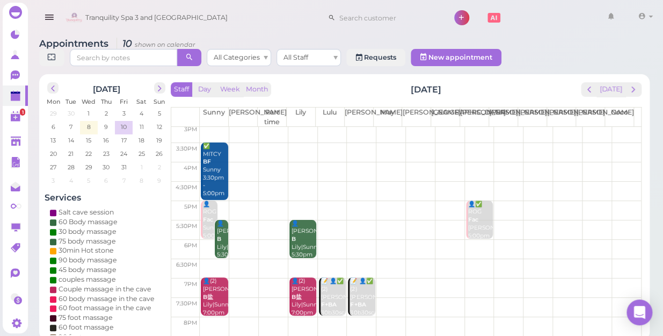
scroll to position [194, 0]
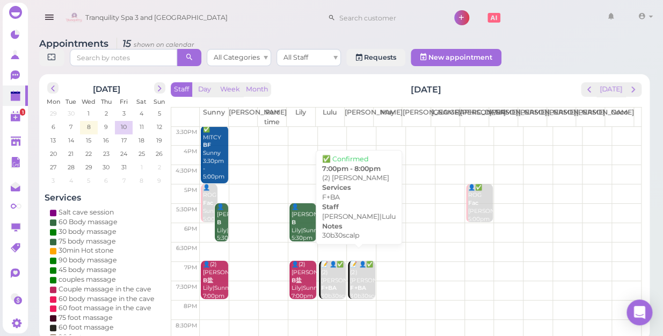
click at [359, 280] on div "📝 👤✅ (2) [PERSON_NAME] F+BA 30b30scalp [PERSON_NAME]|Lulu 7:00pm - 8:00pm" at bounding box center [362, 295] width 25 height 71
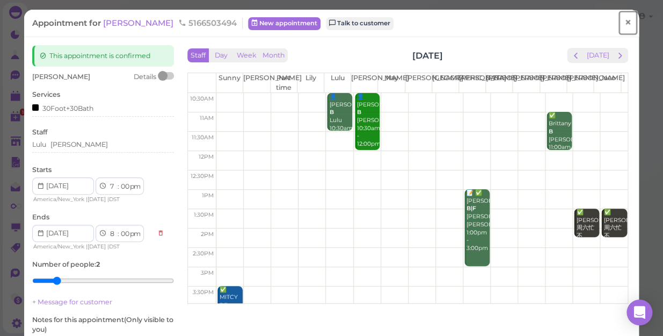
click at [624, 20] on span "×" at bounding box center [627, 22] width 7 height 15
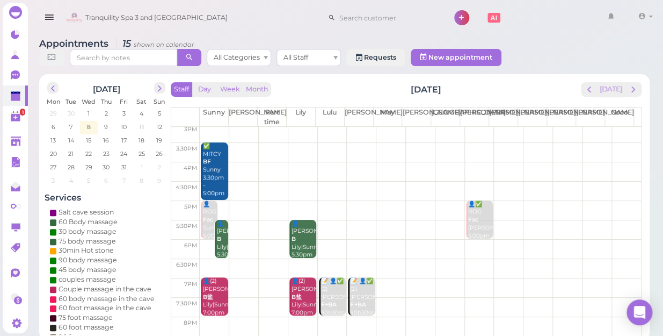
scroll to position [194, 0]
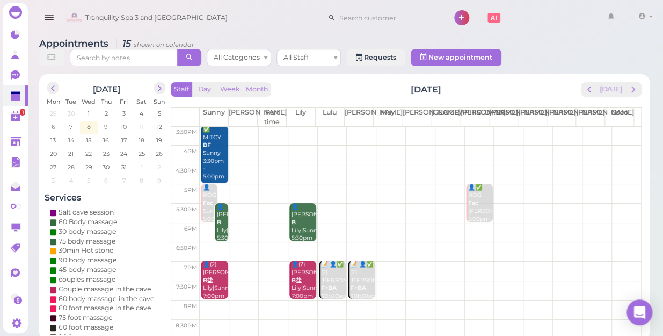
click at [440, 184] on td at bounding box center [420, 193] width 441 height 19
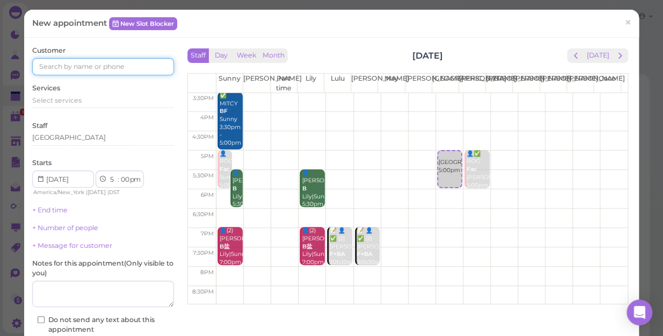
click at [101, 66] on input at bounding box center [103, 66] width 142 height 17
type input "5167493772"
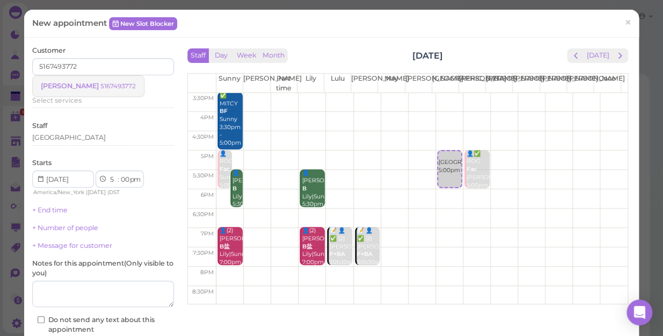
click at [100, 86] on small "5167493772" at bounding box center [117, 86] width 35 height 8
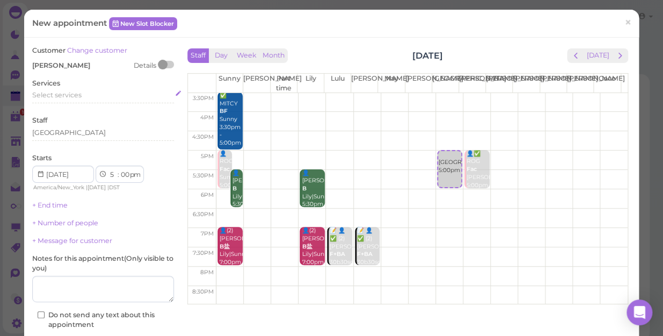
click at [73, 94] on div "Select services" at bounding box center [103, 95] width 142 height 10
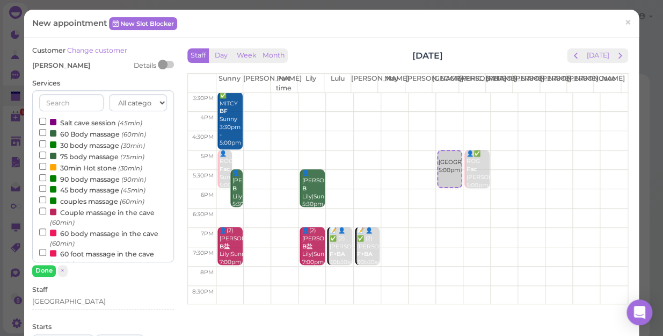
click at [99, 123] on label "Salt cave session (45min)" at bounding box center [90, 122] width 103 height 11
click at [46, 123] on input "Salt cave session (45min)" at bounding box center [42, 121] width 7 height 7
click at [45, 271] on button "Done" at bounding box center [44, 270] width 24 height 11
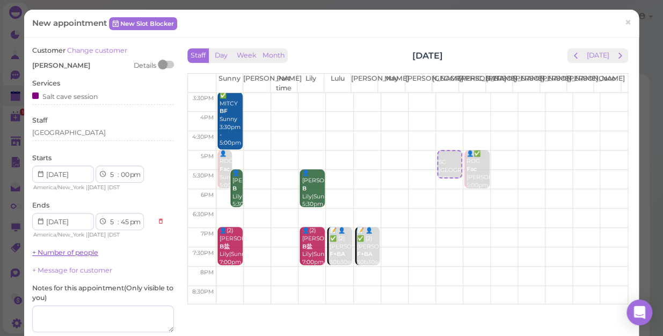
click at [86, 255] on link "+ Number of people" at bounding box center [65, 252] width 66 height 8
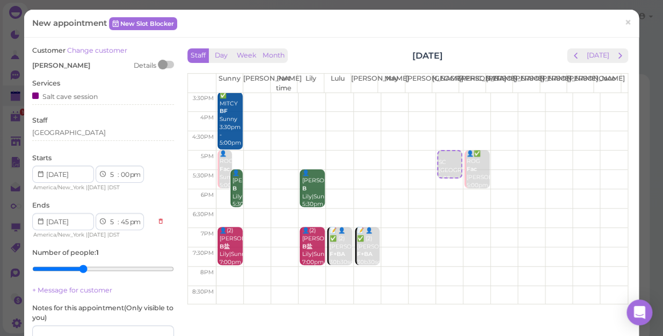
type input "4"
click at [85, 266] on input "range" at bounding box center [103, 268] width 142 height 17
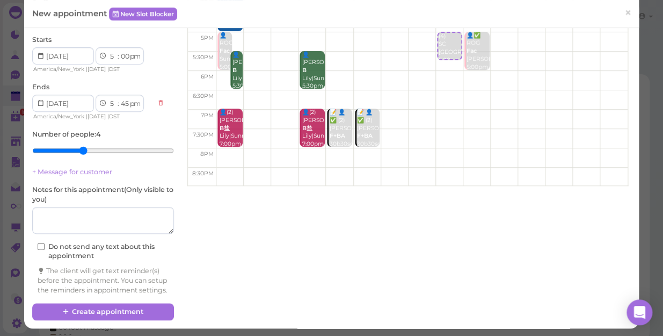
scroll to position [129, 0]
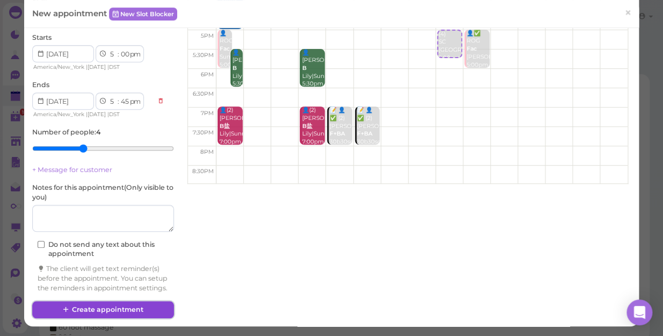
click at [134, 308] on button "Create appointment" at bounding box center [103, 309] width 142 height 17
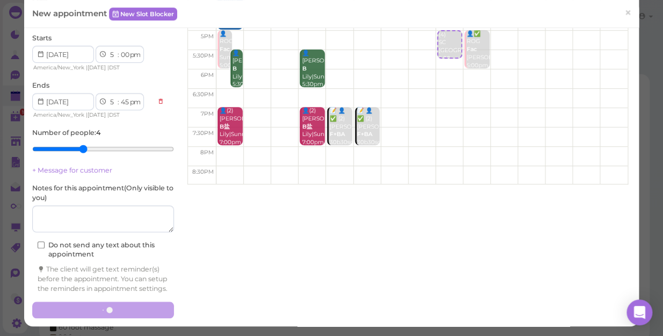
scroll to position [0, 0]
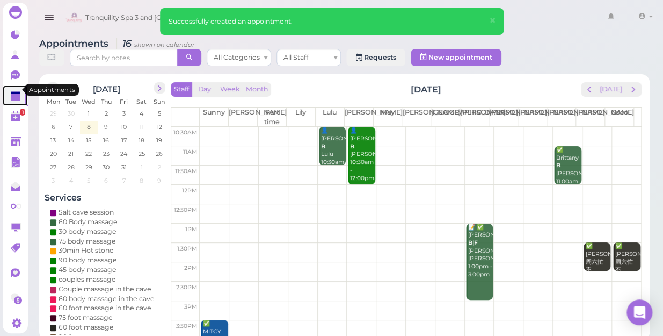
click at [14, 93] on polygon at bounding box center [16, 97] width 10 height 8
drag, startPoint x: 13, startPoint y: 90, endPoint x: 20, endPoint y: 97, distance: 10.3
click at [15, 93] on polygon at bounding box center [16, 97] width 10 height 8
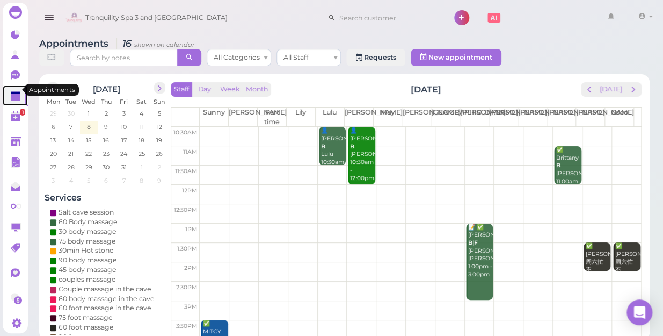
click at [16, 93] on polygon at bounding box center [16, 97] width 10 height 8
click at [86, 135] on span "15" at bounding box center [89, 140] width 8 height 10
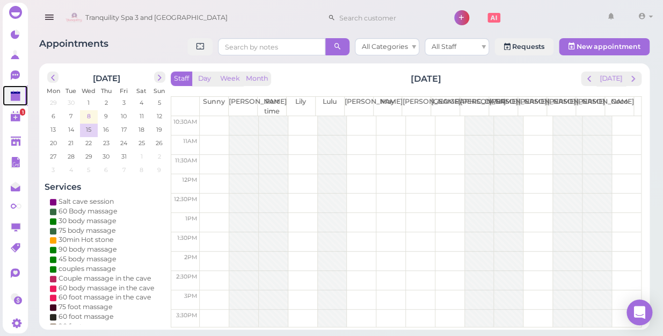
click at [88, 114] on span "8" at bounding box center [89, 116] width 6 height 10
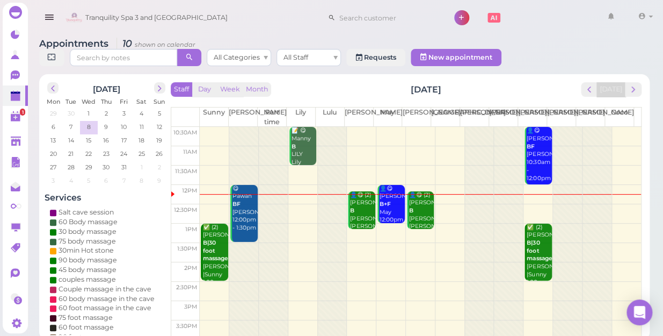
click at [57, 335] on html "Dashboard Reports Customers Conversations 0" at bounding box center [331, 170] width 663 height 340
click at [54, 135] on span "13" at bounding box center [53, 140] width 8 height 10
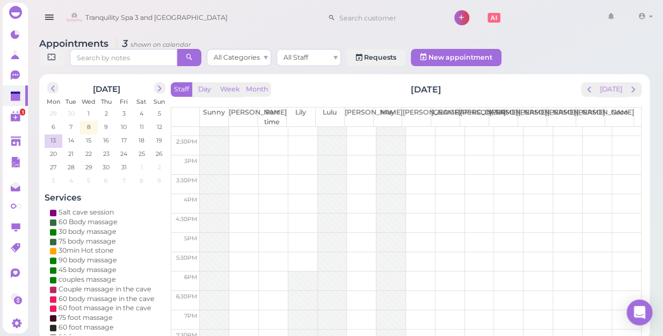
scroll to position [146, 0]
click at [298, 279] on div at bounding box center [302, 327] width 29 height 115
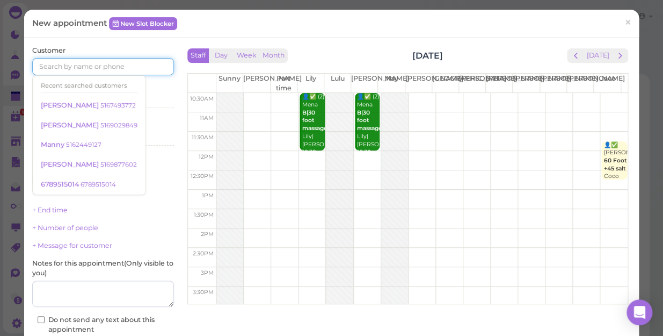
click at [58, 64] on input at bounding box center [103, 66] width 142 height 17
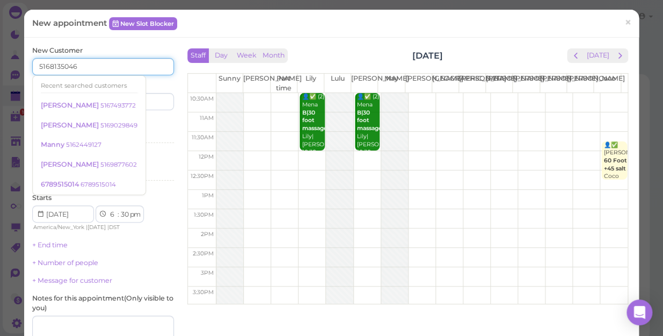
type input "5168135046"
click at [150, 97] on input at bounding box center [140, 101] width 68 height 17
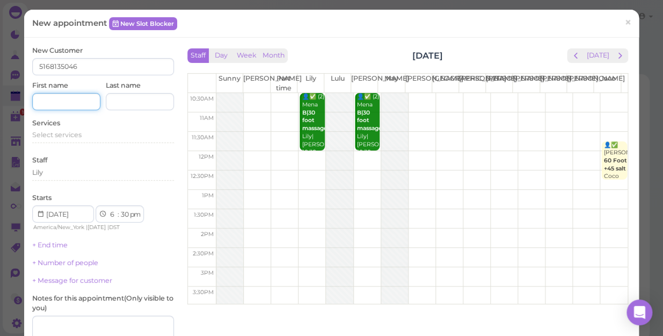
click at [63, 93] on input at bounding box center [66, 101] width 68 height 17
type input "[PERSON_NAME]"
click at [143, 99] on input at bounding box center [140, 101] width 68 height 17
click at [70, 130] on span "Select services" at bounding box center [56, 134] width 49 height 8
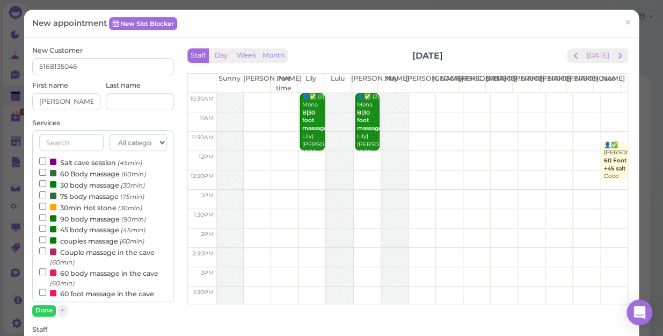
click at [85, 172] on label "60 Body massage (60min)" at bounding box center [92, 173] width 107 height 11
click at [46, 172] on input "60 Body massage (60min)" at bounding box center [42, 172] width 7 height 7
click at [48, 309] on button "Done" at bounding box center [44, 309] width 24 height 11
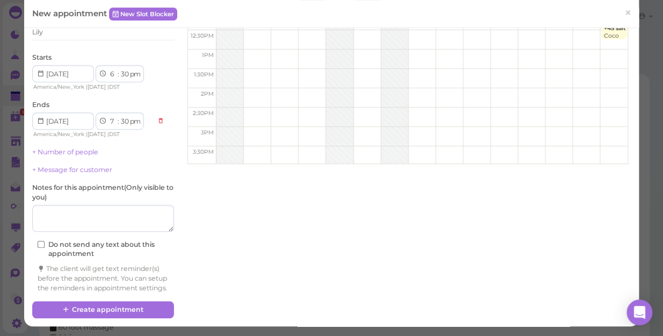
scroll to position [149, 0]
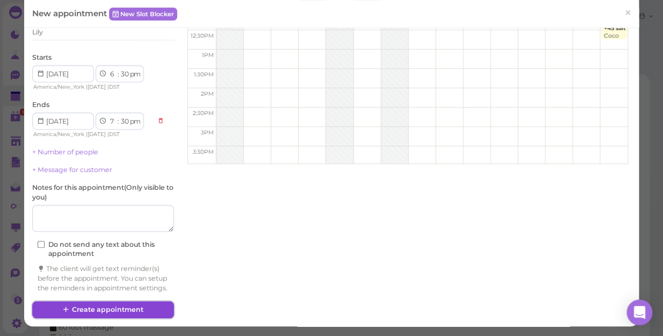
click at [134, 310] on button "Create appointment" at bounding box center [103, 309] width 142 height 17
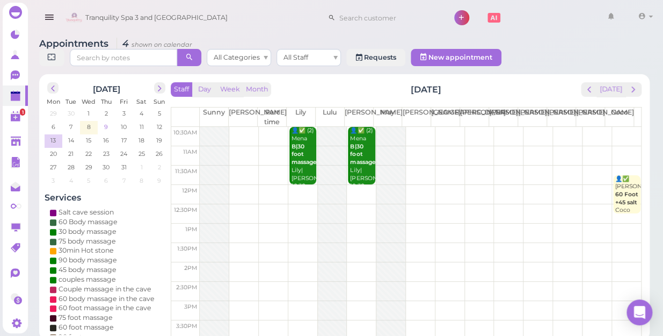
click at [106, 122] on span "9" at bounding box center [106, 127] width 6 height 10
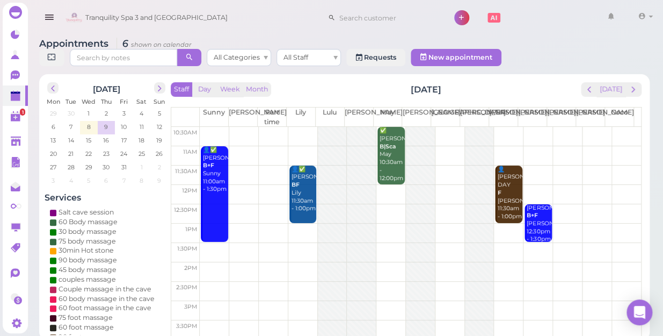
click at [610, 127] on td at bounding box center [420, 136] width 441 height 19
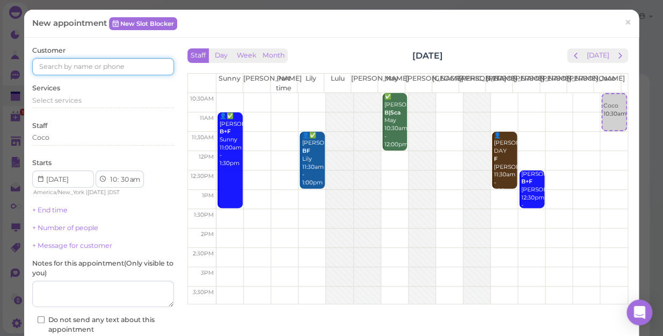
click at [142, 65] on input at bounding box center [103, 66] width 142 height 17
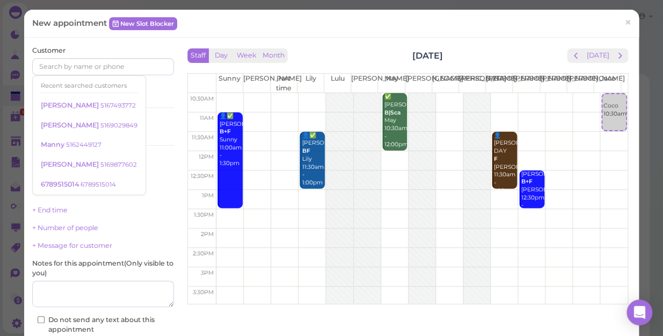
click at [142, 46] on div "Customer Recent searched customers [PERSON_NAME] 5167493772 Monet 5169029849 Ma…" at bounding box center [103, 61] width 142 height 30
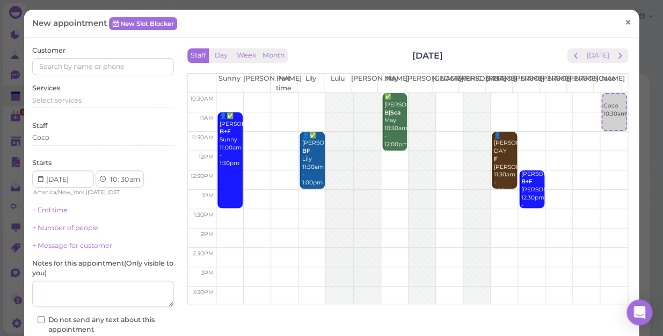
click at [624, 20] on span "×" at bounding box center [627, 22] width 7 height 15
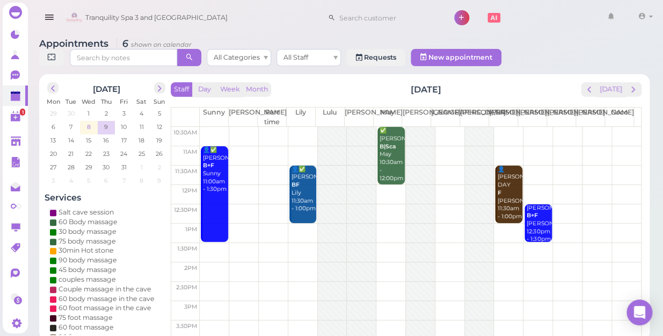
click at [90, 122] on span "8" at bounding box center [89, 127] width 6 height 10
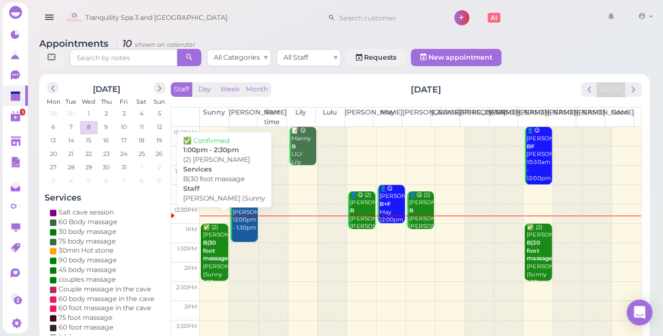
click at [212, 247] on b "B|30 foot massage" at bounding box center [215, 250] width 25 height 23
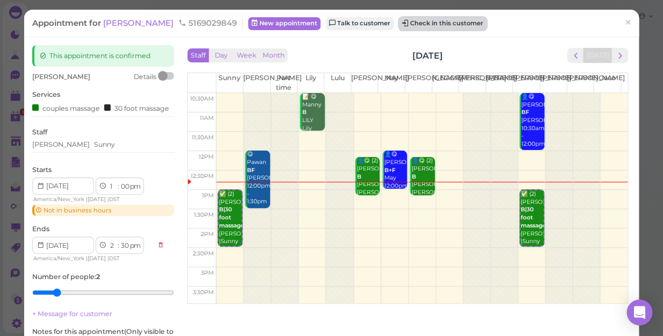
click at [399, 22] on button "Check in this customer" at bounding box center [443, 23] width 88 height 13
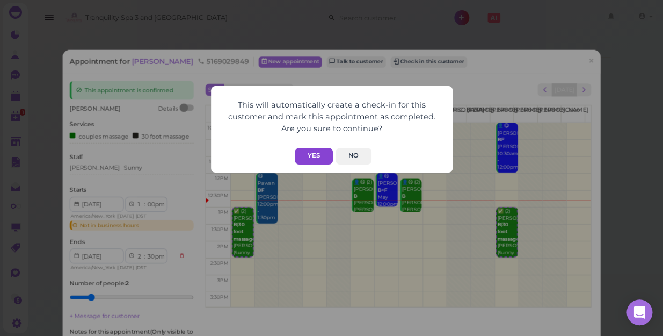
click at [313, 156] on button "Yes" at bounding box center [314, 156] width 38 height 17
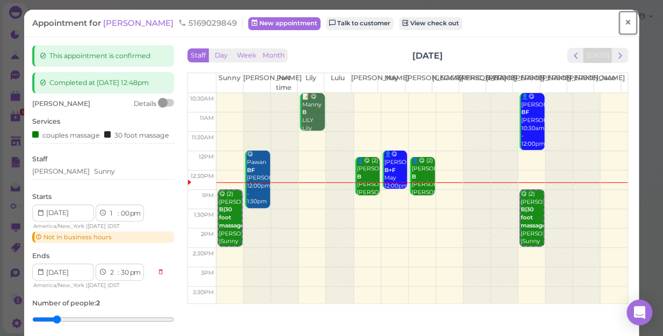
click at [624, 23] on span "×" at bounding box center [627, 22] width 7 height 15
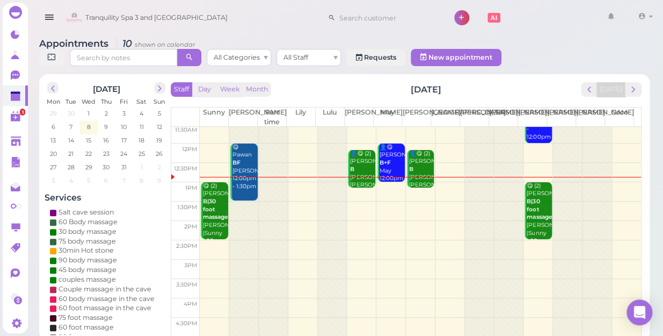
scroll to position [97, 0]
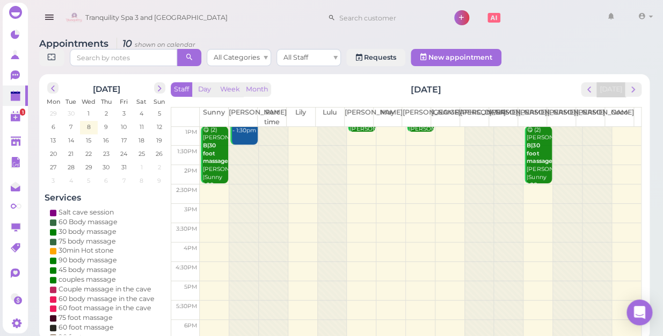
click at [209, 262] on td at bounding box center [420, 271] width 441 height 19
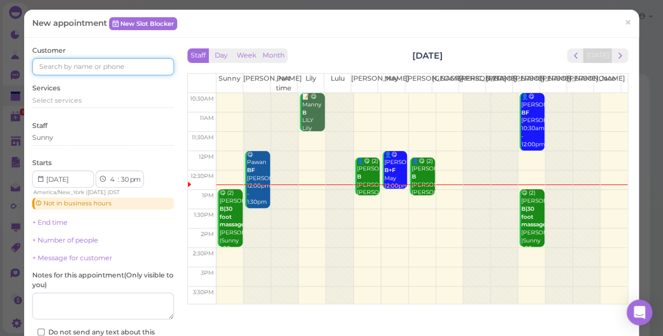
click at [134, 63] on input at bounding box center [103, 66] width 142 height 17
type input "5166509219"
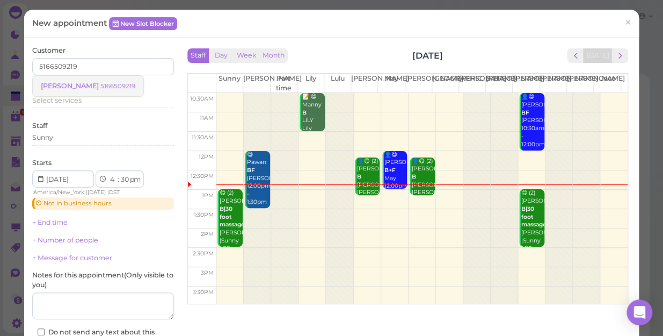
click at [100, 85] on small "5166509219" at bounding box center [117, 86] width 35 height 8
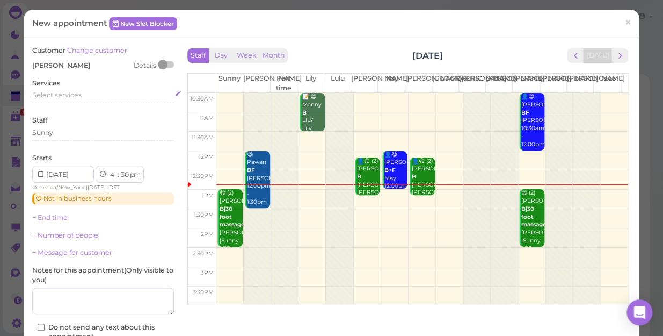
click at [76, 93] on span "Select services" at bounding box center [56, 95] width 49 height 8
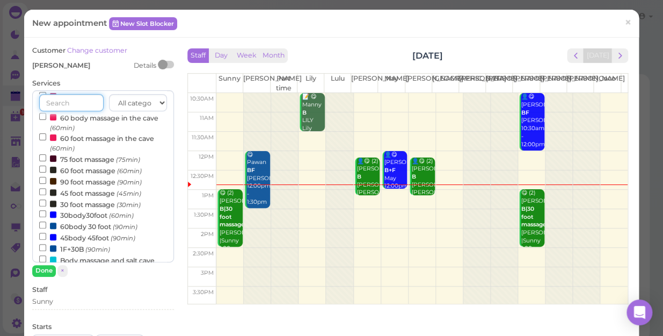
scroll to position [146, 0]
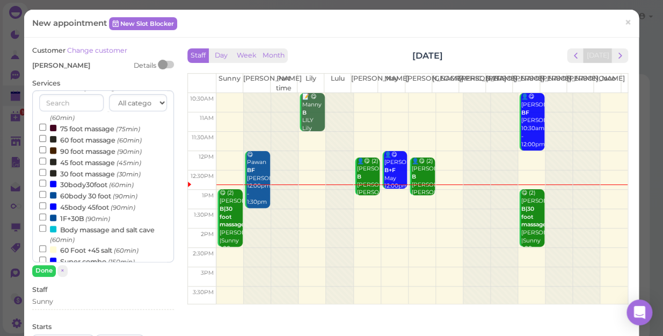
click at [75, 199] on label "60body 30 foot (90min)" at bounding box center [88, 195] width 98 height 11
click at [46, 198] on input "60body 30 foot (90min)" at bounding box center [42, 194] width 7 height 7
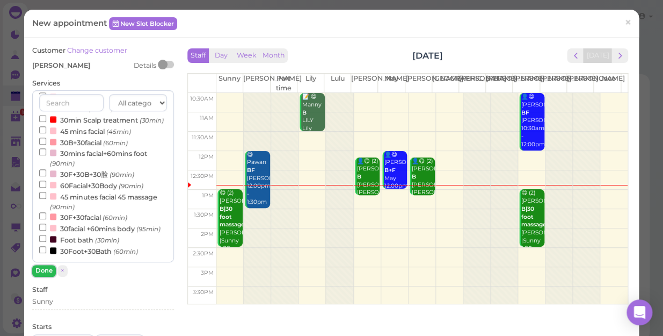
click at [43, 273] on button "Done" at bounding box center [44, 270] width 24 height 11
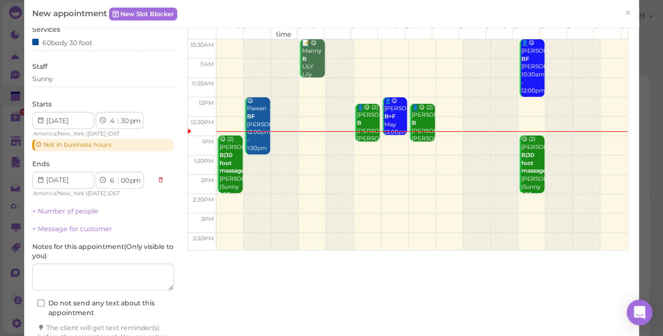
scroll to position [121, 0]
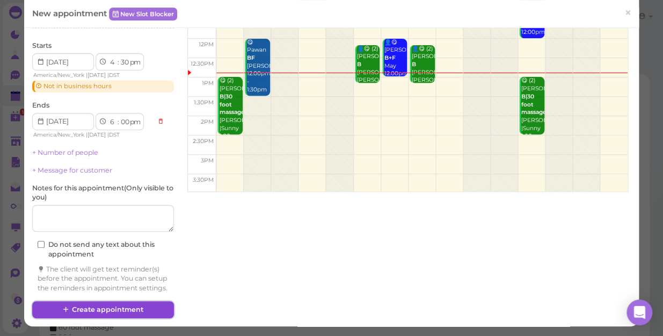
click at [97, 309] on button "Create appointment" at bounding box center [103, 309] width 142 height 17
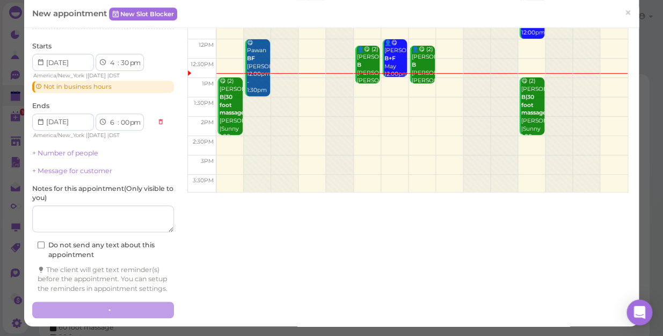
scroll to position [0, 0]
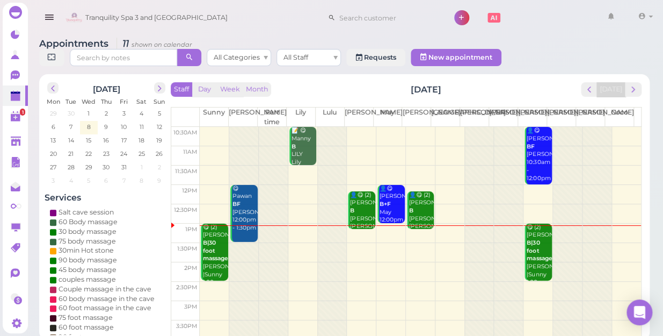
click at [302, 223] on td at bounding box center [420, 232] width 441 height 19
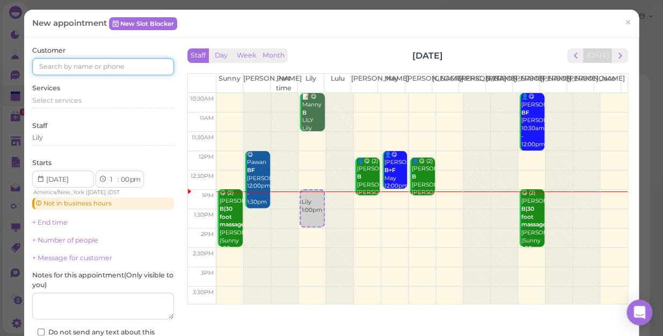
click at [60, 61] on input at bounding box center [103, 66] width 142 height 17
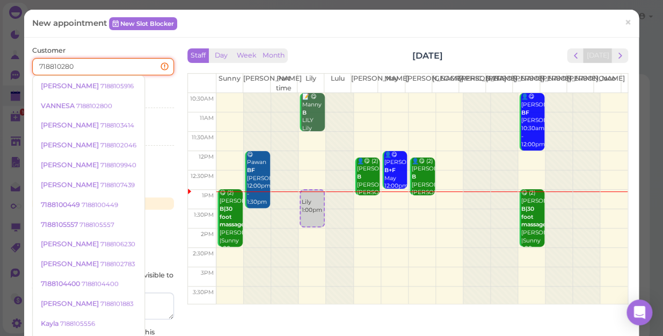
type input "7188102800"
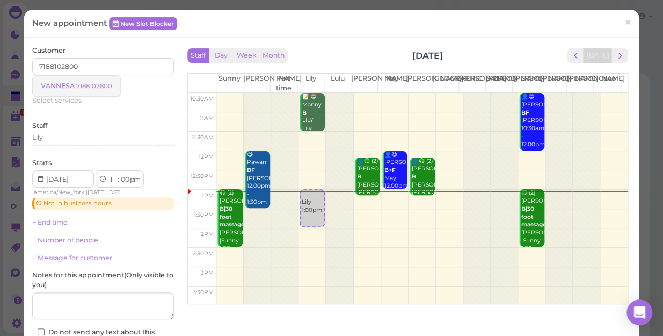
click at [83, 85] on small "7188102800" at bounding box center [94, 86] width 36 height 8
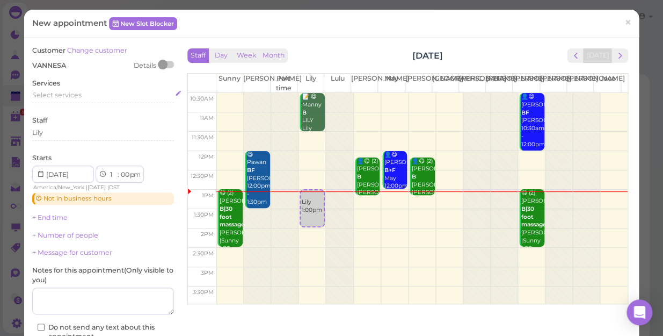
click at [79, 94] on span "Select services" at bounding box center [56, 95] width 49 height 8
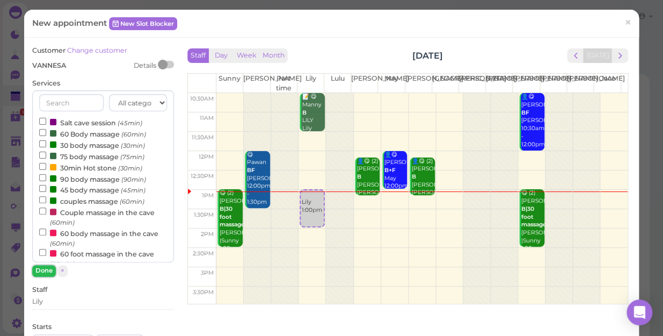
click at [48, 268] on button "Done" at bounding box center [44, 270] width 24 height 11
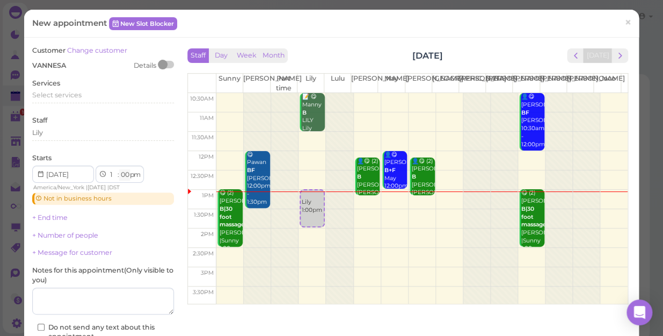
click at [126, 174] on select "00 05 10 15 20 25 30 35 40 45 50 55" at bounding box center [124, 174] width 11 height 11
select select "10"
click at [119, 169] on select "00 05 10 15 20 25 30 35 40 45 50 55" at bounding box center [124, 174] width 11 height 11
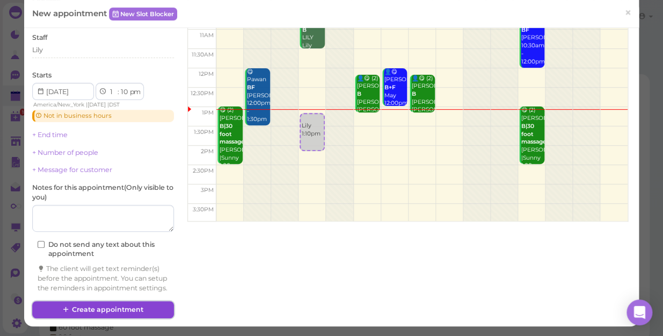
click at [111, 313] on button "Create appointment" at bounding box center [103, 309] width 142 height 17
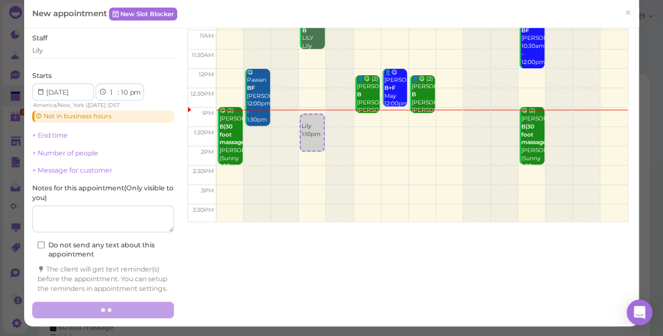
scroll to position [0, 0]
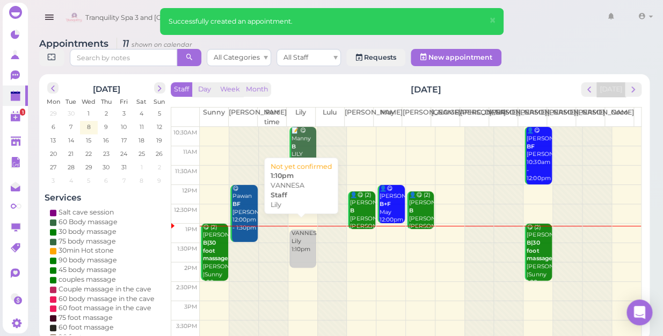
click at [291, 236] on div "[PERSON_NAME] 1:10pm" at bounding box center [303, 241] width 25 height 24
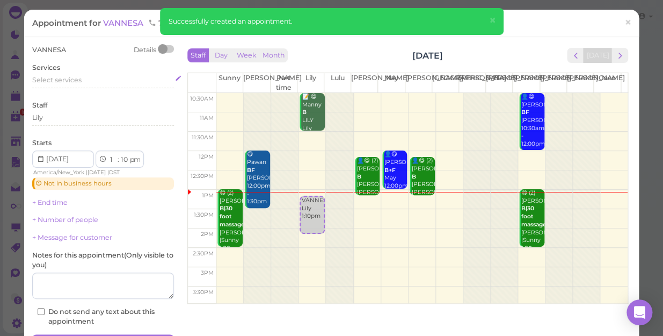
click at [60, 80] on span "Select services" at bounding box center [56, 80] width 49 height 8
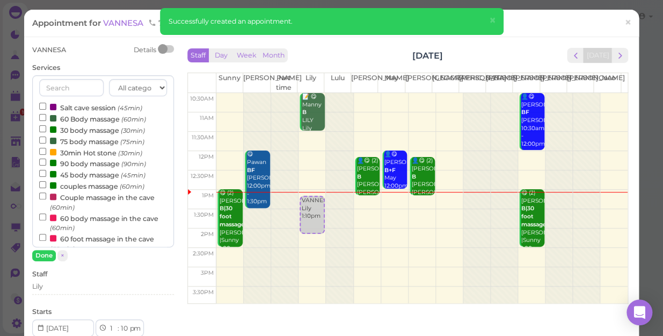
click at [91, 119] on label "60 Body massage (60min)" at bounding box center [92, 118] width 107 height 11
click at [46, 119] on input "60 Body massage (60min)" at bounding box center [42, 117] width 7 height 7
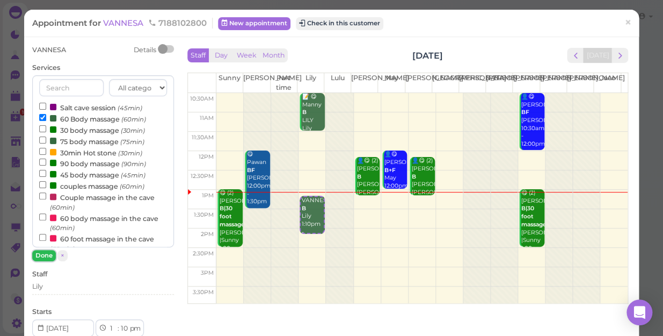
click at [48, 253] on button "Done" at bounding box center [44, 255] width 24 height 11
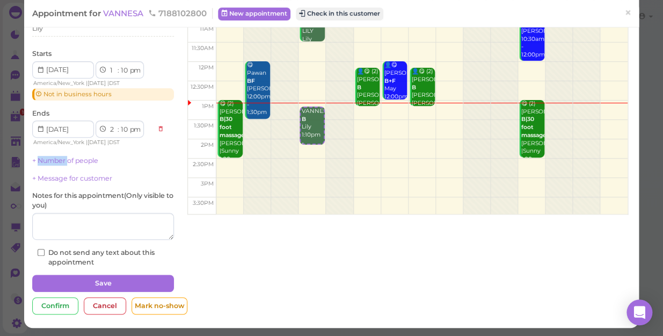
scroll to position [90, 0]
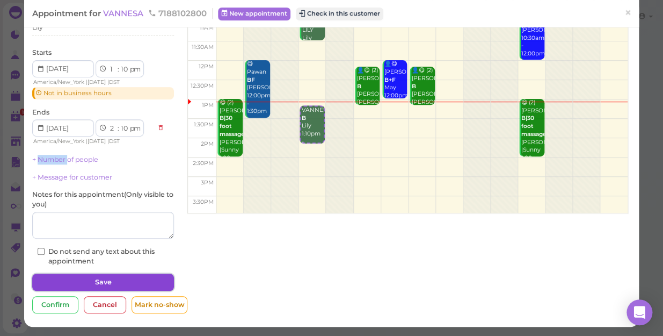
click at [111, 285] on button "Save" at bounding box center [103, 281] width 142 height 17
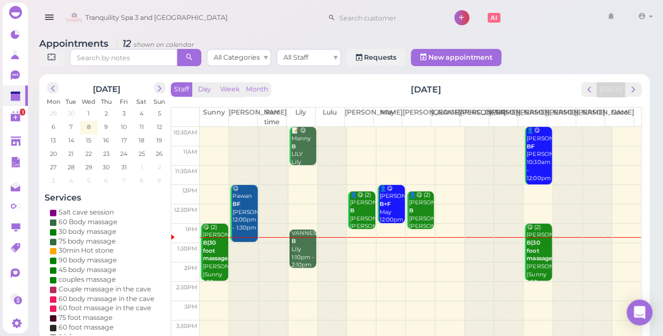
click at [302, 238] on div "VANNESA B Lily 1:10pm - 2:10pm" at bounding box center [303, 248] width 25 height 39
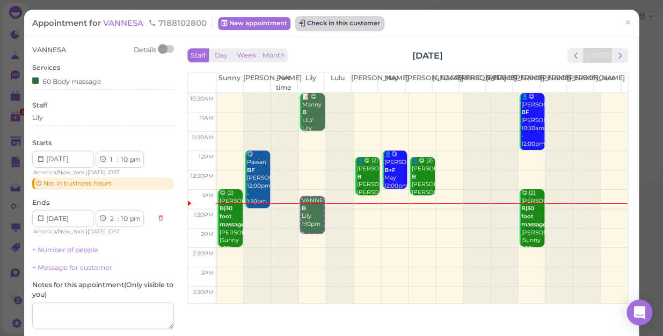
click at [367, 23] on button "Check in this customer" at bounding box center [340, 23] width 88 height 13
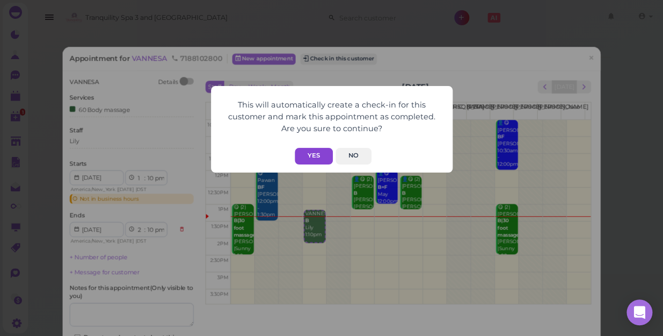
click at [309, 156] on button "Yes" at bounding box center [314, 156] width 38 height 17
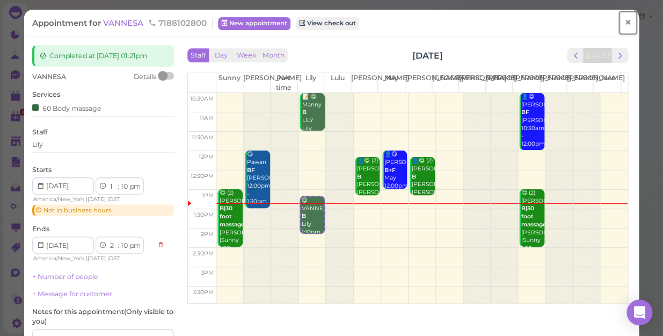
click at [624, 21] on span "×" at bounding box center [627, 22] width 7 height 15
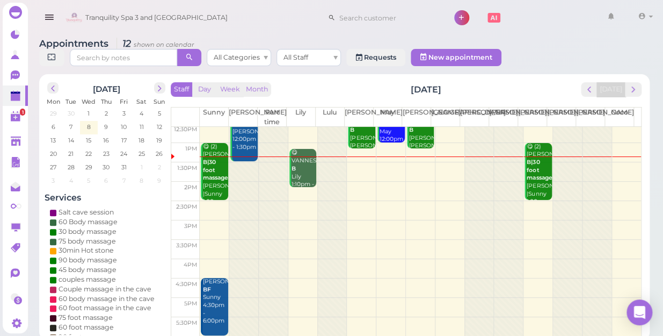
scroll to position [97, 0]
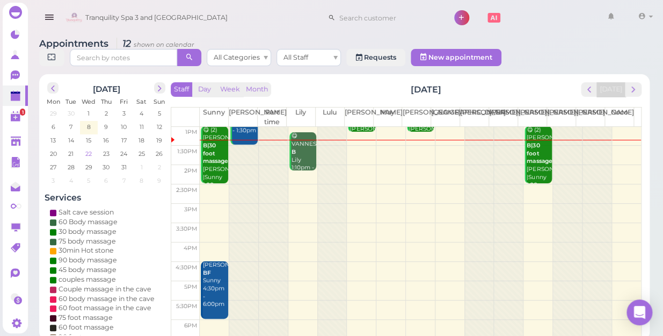
click at [89, 149] on span "22" at bounding box center [88, 154] width 9 height 10
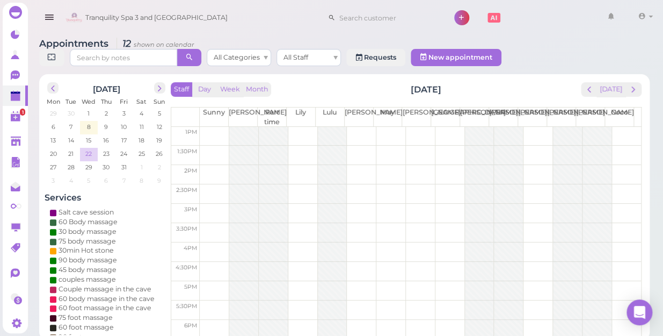
scroll to position [0, 0]
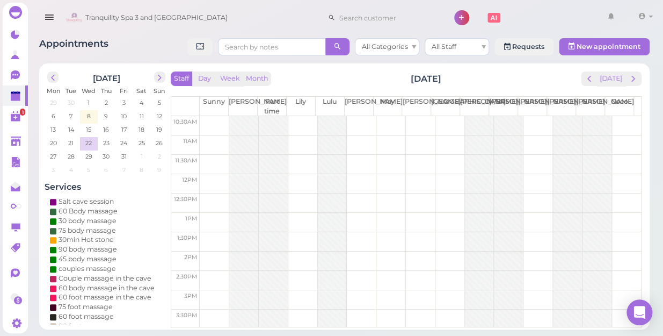
click at [205, 177] on td at bounding box center [420, 183] width 441 height 19
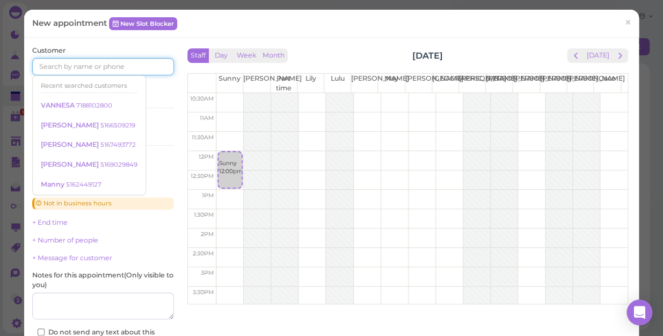
click at [81, 64] on input at bounding box center [103, 66] width 142 height 17
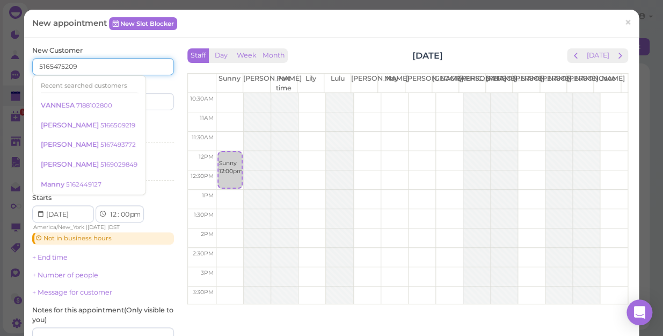
type input "5165475209"
click at [149, 102] on input at bounding box center [140, 101] width 68 height 17
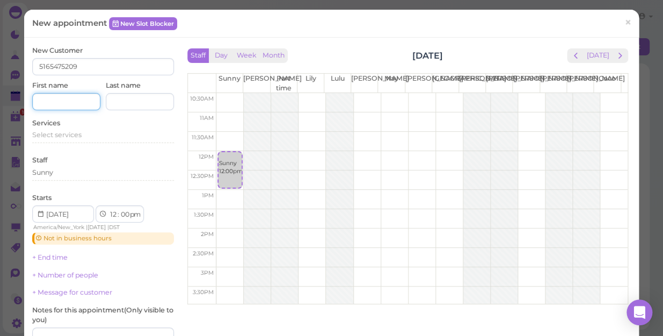
click at [69, 97] on input at bounding box center [66, 101] width 68 height 17
click at [65, 136] on span "Select services" at bounding box center [56, 134] width 49 height 8
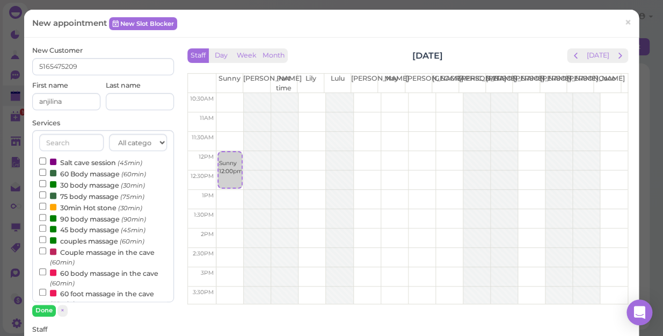
click at [84, 171] on label "60 Body massage (60min)" at bounding box center [92, 173] width 107 height 11
click at [46, 171] on input "60 Body massage (60min)" at bounding box center [42, 172] width 7 height 7
click at [47, 307] on button "Done" at bounding box center [44, 309] width 24 height 11
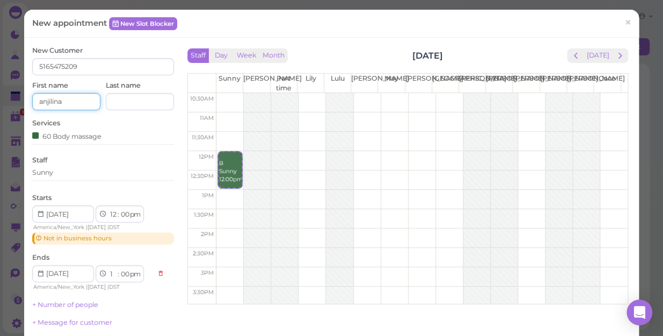
click at [50, 100] on input "anjilina" at bounding box center [66, 101] width 68 height 17
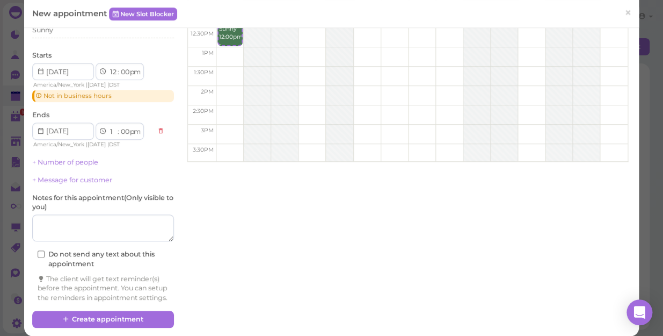
scroll to position [146, 0]
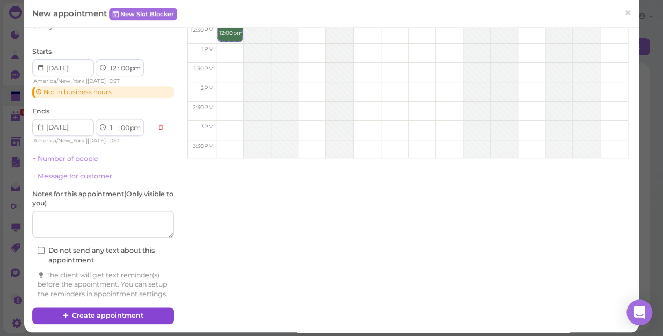
type input "[PERSON_NAME]"
click at [140, 324] on button "Create appointment" at bounding box center [103, 315] width 142 height 17
